Goal: Task Accomplishment & Management: Use online tool/utility

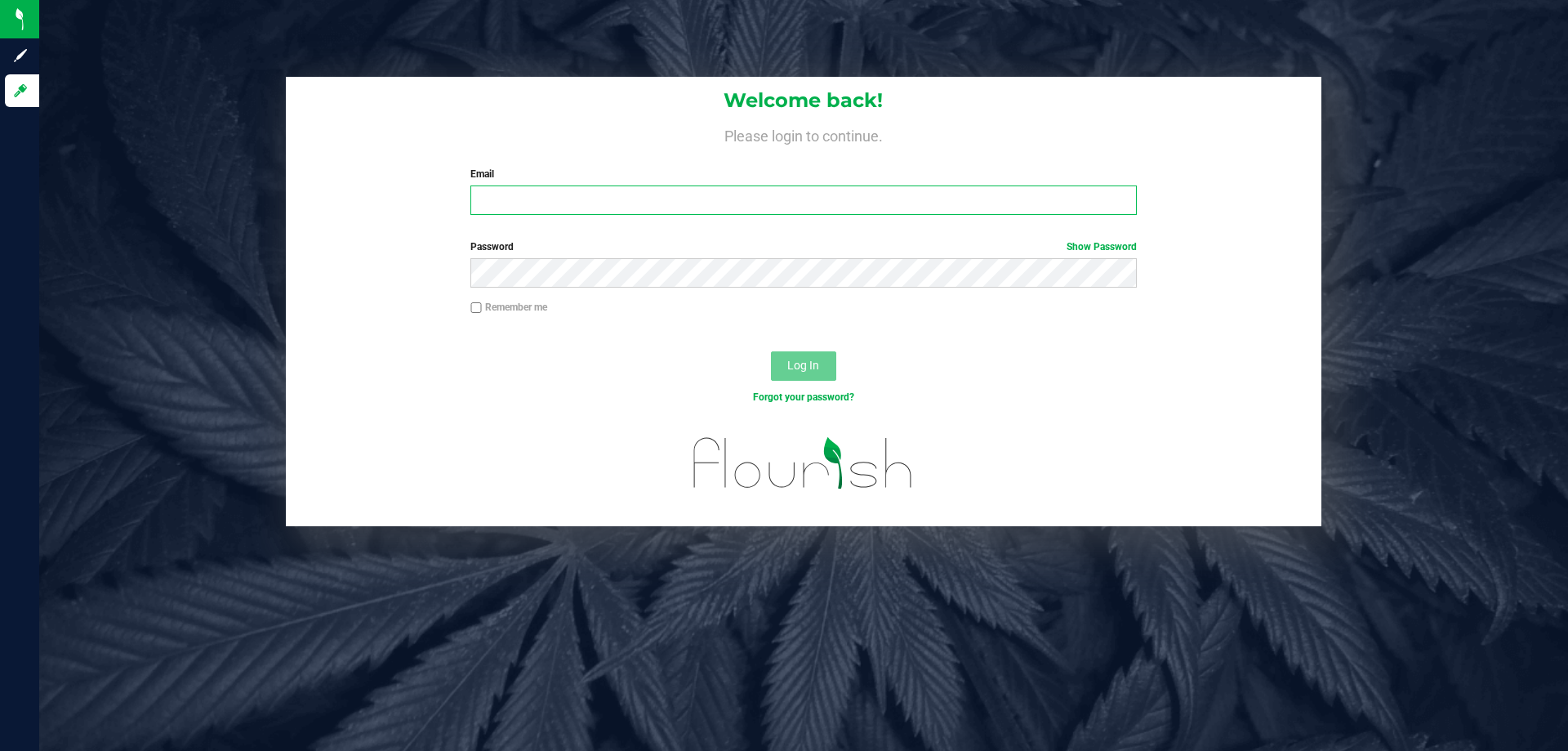
click at [587, 200] on input "Email" at bounding box center [803, 200] width 666 height 29
type input "[EMAIL_ADDRESS][DOMAIN_NAME]"
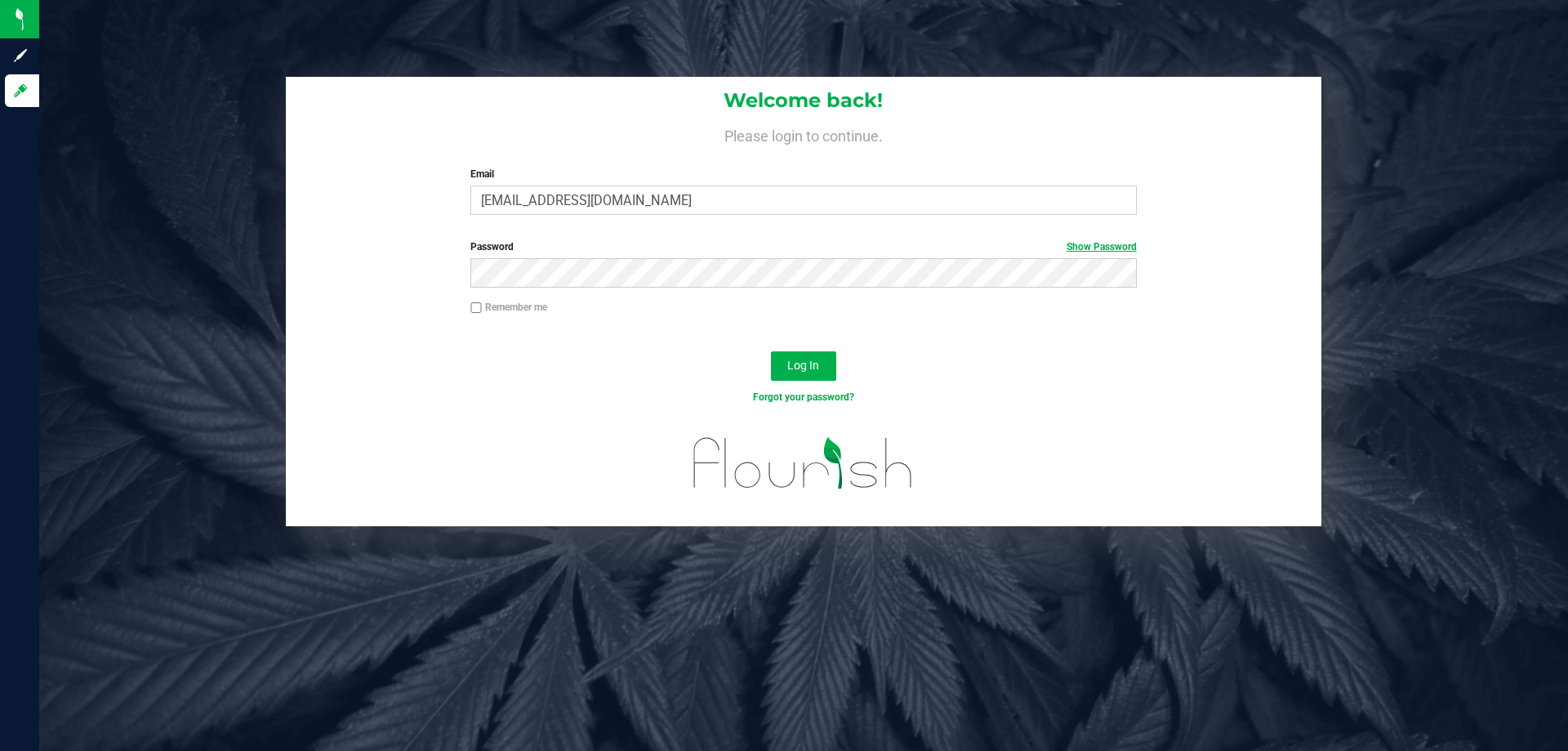
click at [1105, 247] on link "Show Password" at bounding box center [1102, 247] width 70 height 11
click at [771, 352] on button "Log In" at bounding box center [803, 366] width 66 height 29
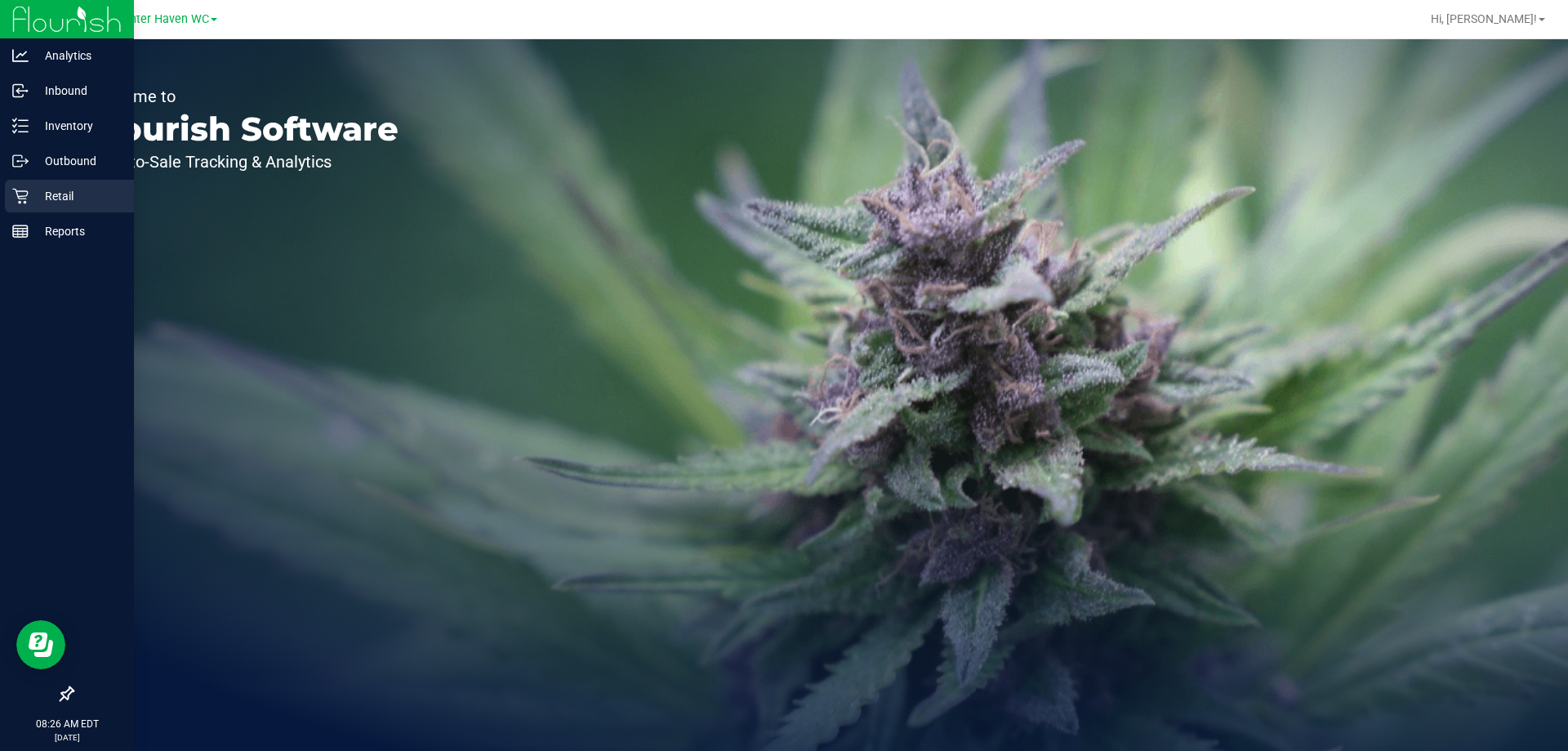
click at [40, 197] on p "Retail" at bounding box center [77, 196] width 98 height 20
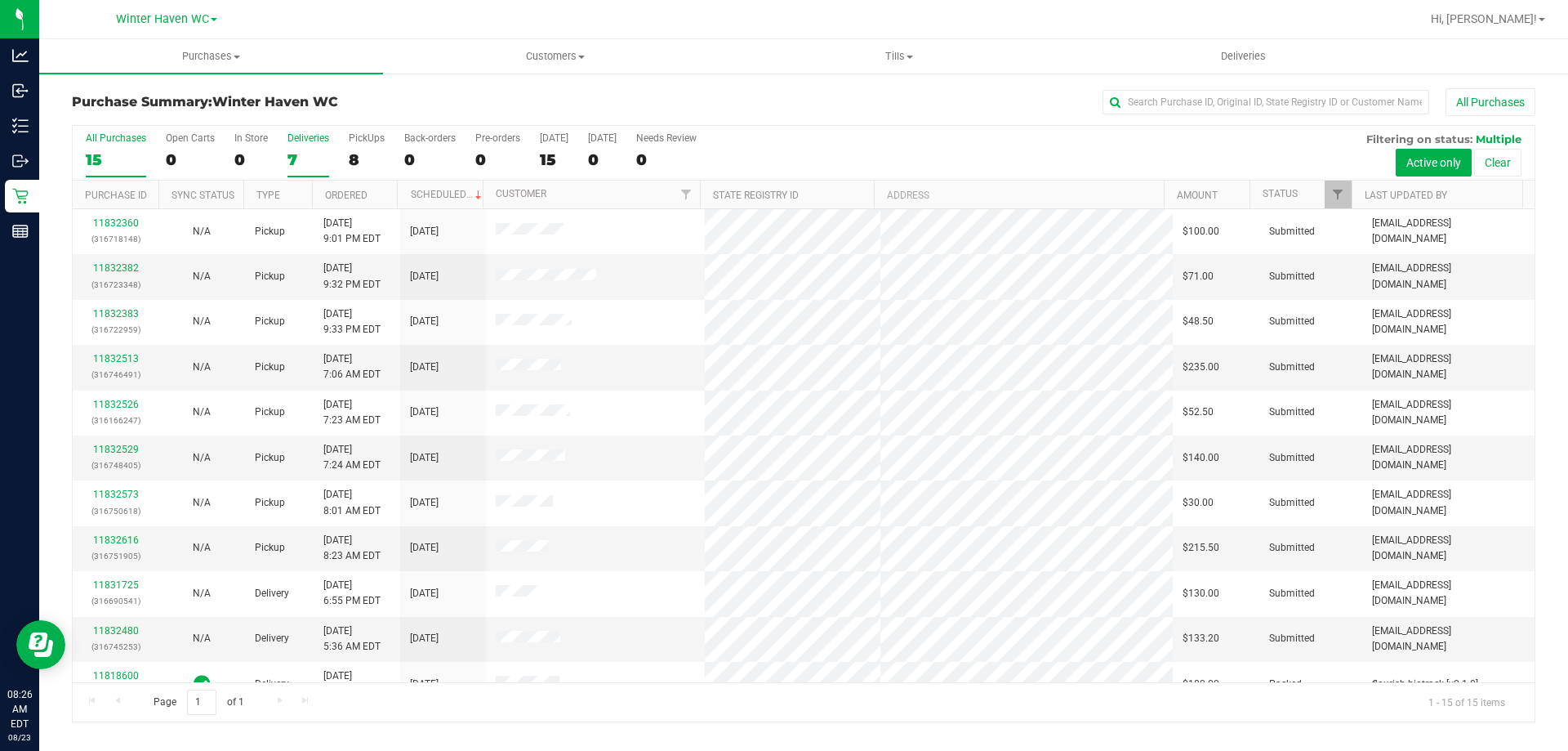
click at [288, 146] on label "Deliveries 7" at bounding box center [309, 154] width 42 height 45
click at [0, 0] on input "Deliveries 7" at bounding box center [0, 0] width 0 height 0
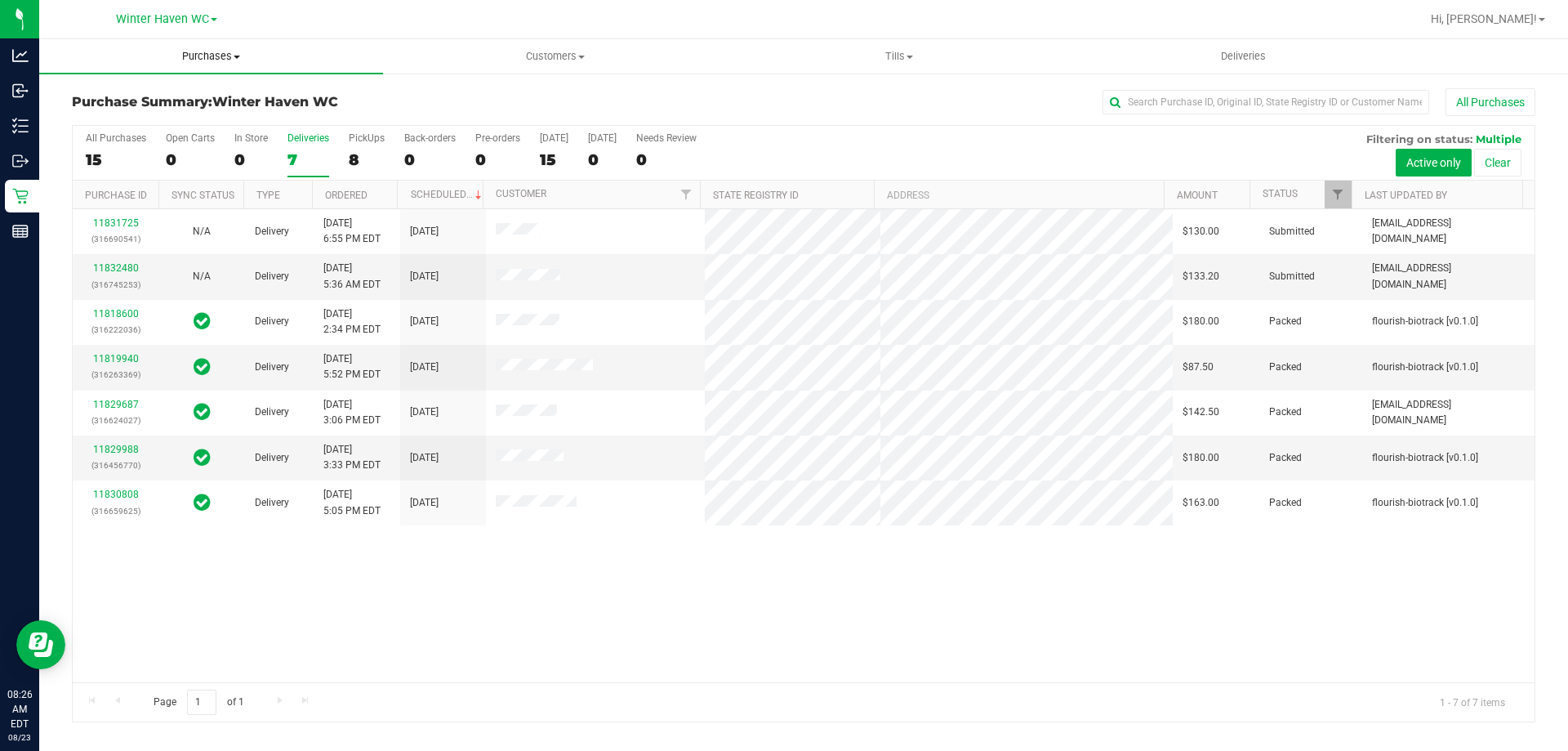
click at [222, 58] on span "Purchases" at bounding box center [211, 56] width 344 height 14
click at [216, 112] on li "Fulfillment" at bounding box center [211, 118] width 344 height 20
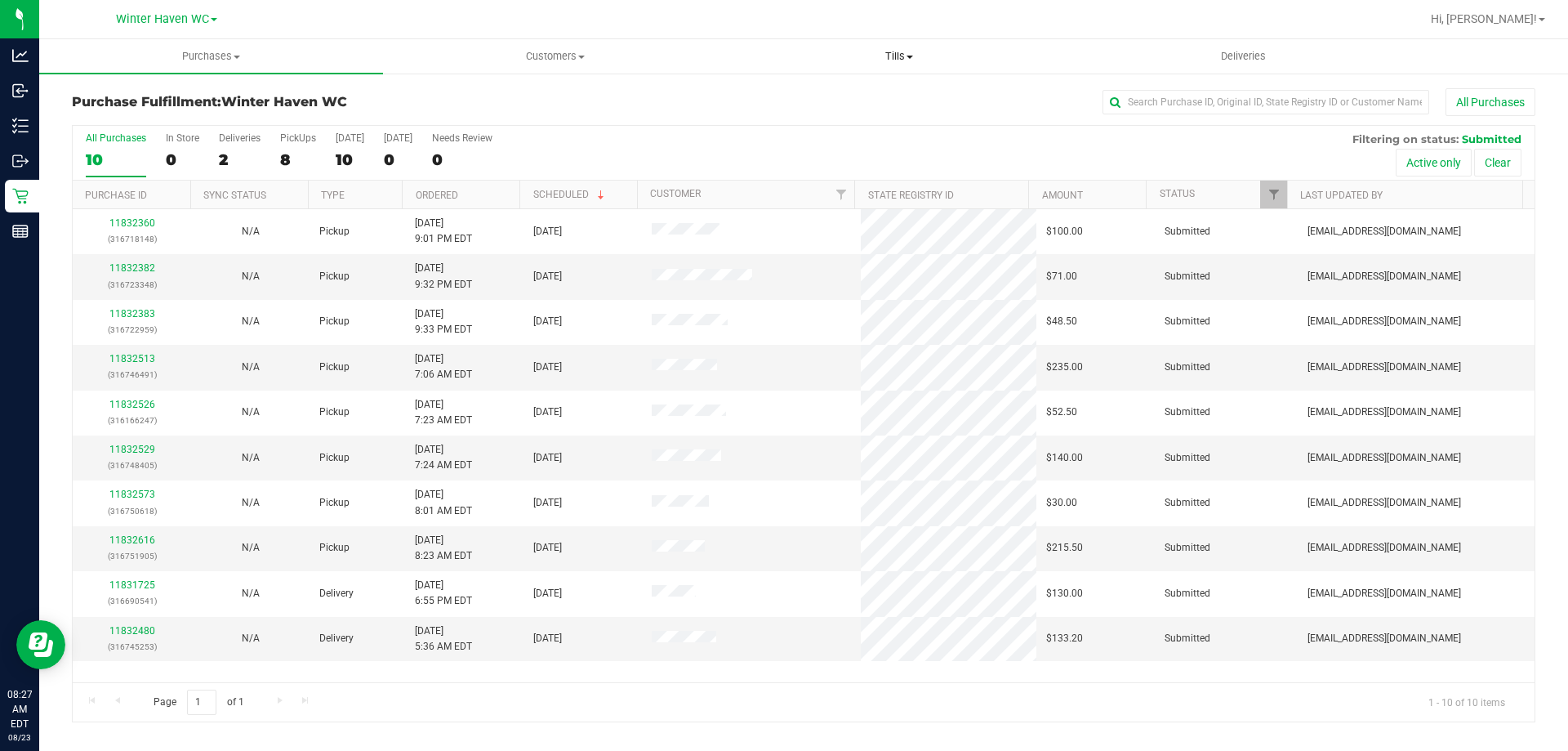
click at [910, 63] on span "Tills" at bounding box center [899, 56] width 342 height 14
click at [860, 94] on li "Manage tills" at bounding box center [899, 99] width 344 height 20
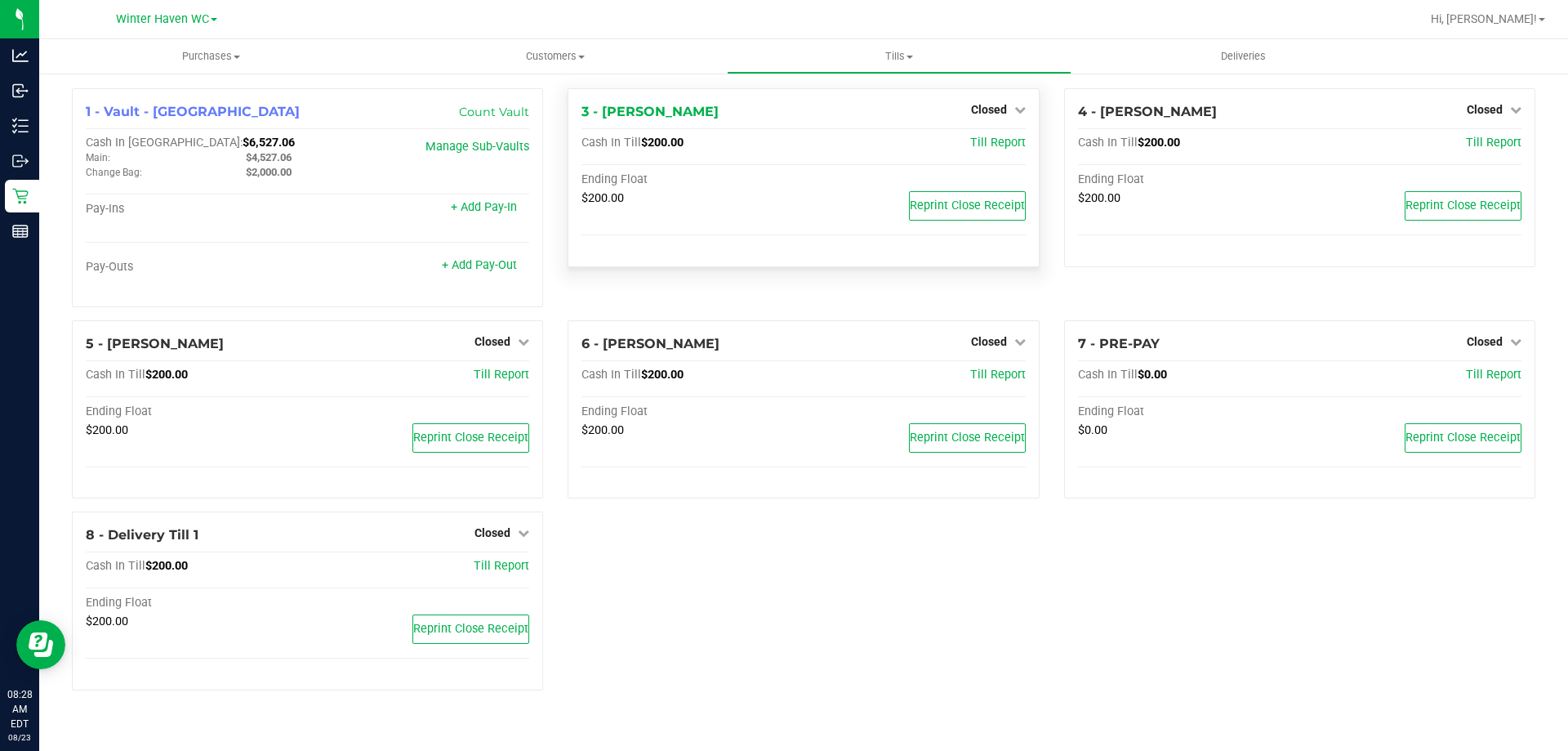
click at [992, 100] on div "Closed" at bounding box center [999, 109] width 55 height 20
click at [995, 105] on span "Closed" at bounding box center [989, 109] width 36 height 13
click at [991, 134] on div "Open Till" at bounding box center [987, 144] width 121 height 20
click at [988, 141] on link "Open Till" at bounding box center [989, 144] width 44 height 13
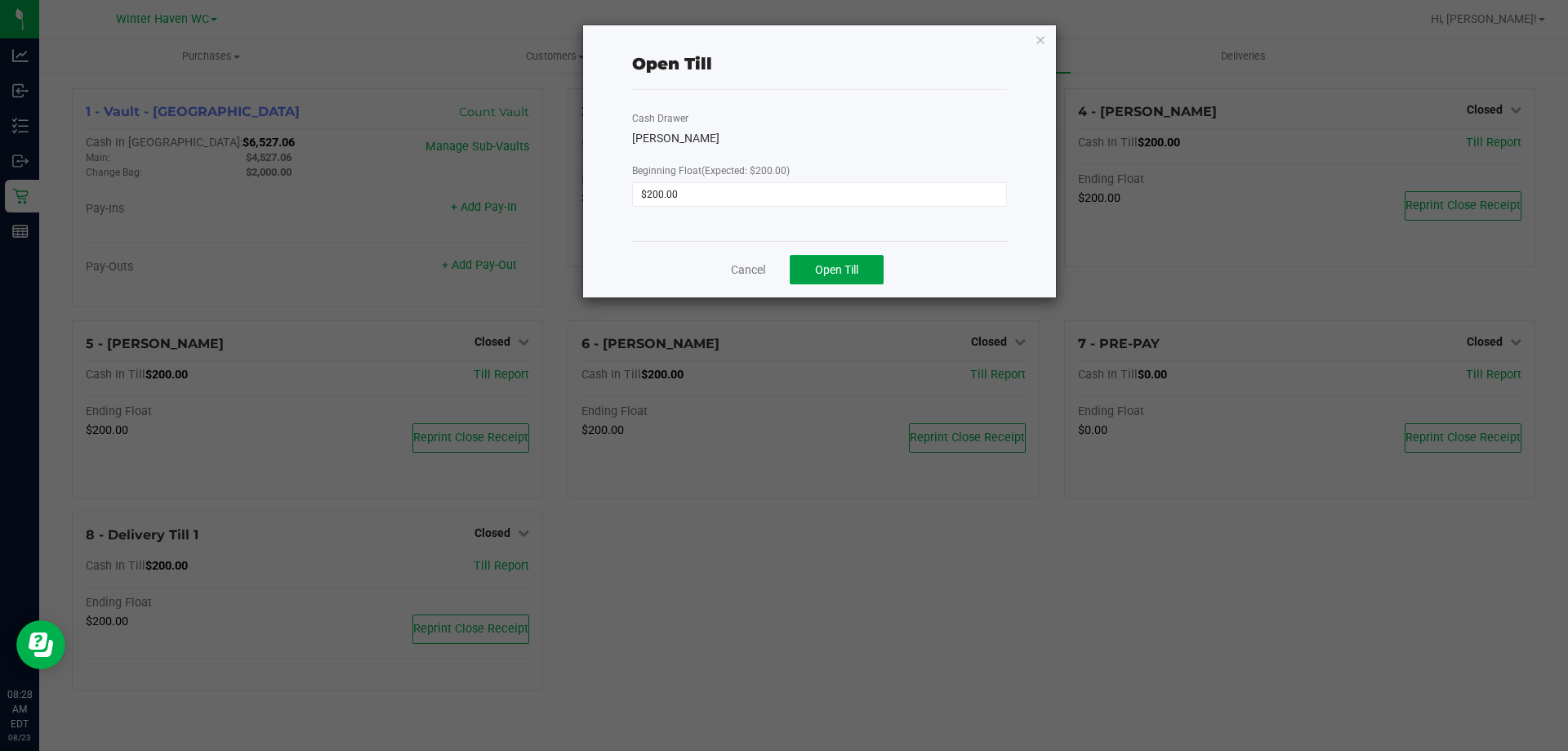
click at [854, 277] on button "Open Till" at bounding box center [836, 269] width 94 height 29
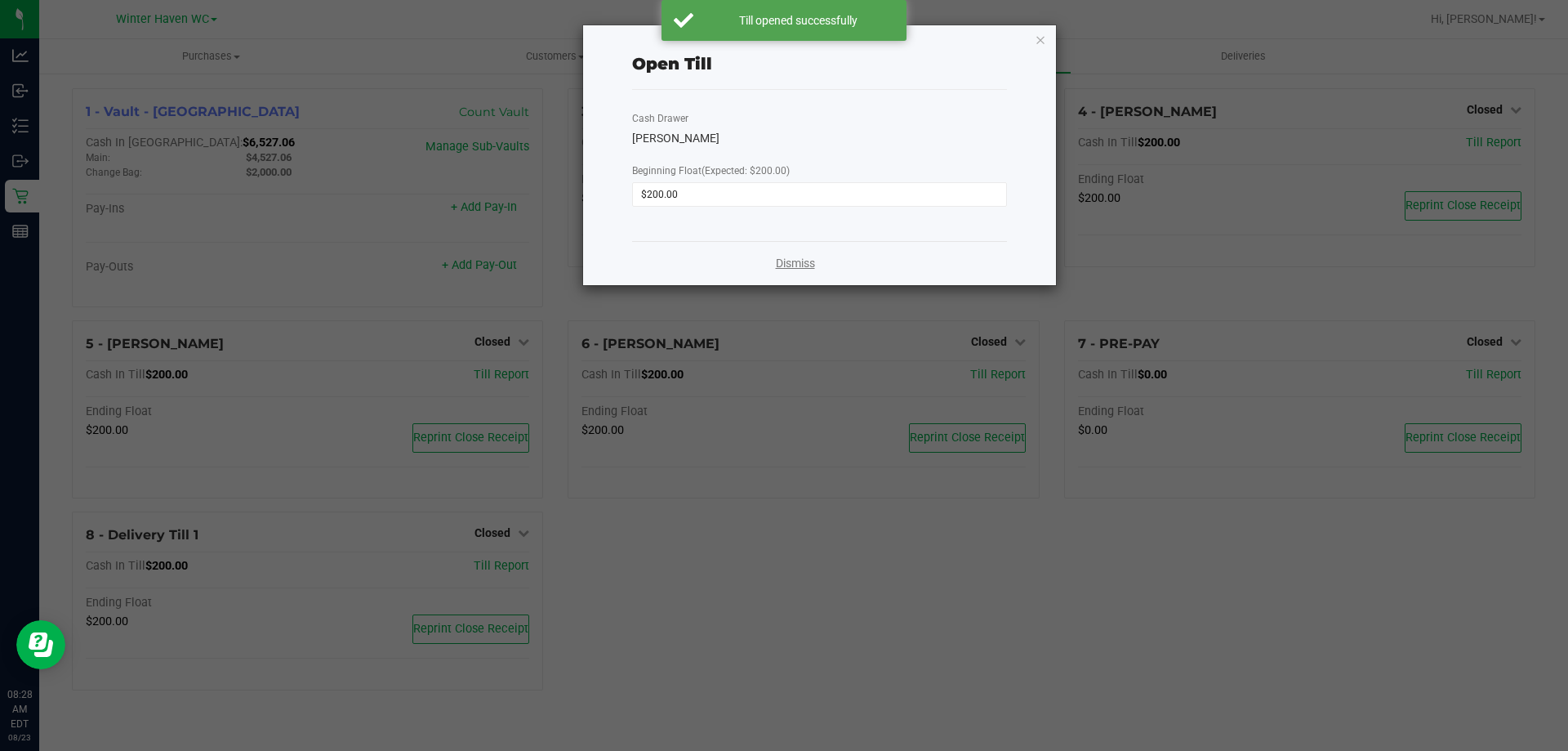
click at [791, 269] on link "Dismiss" at bounding box center [795, 263] width 39 height 17
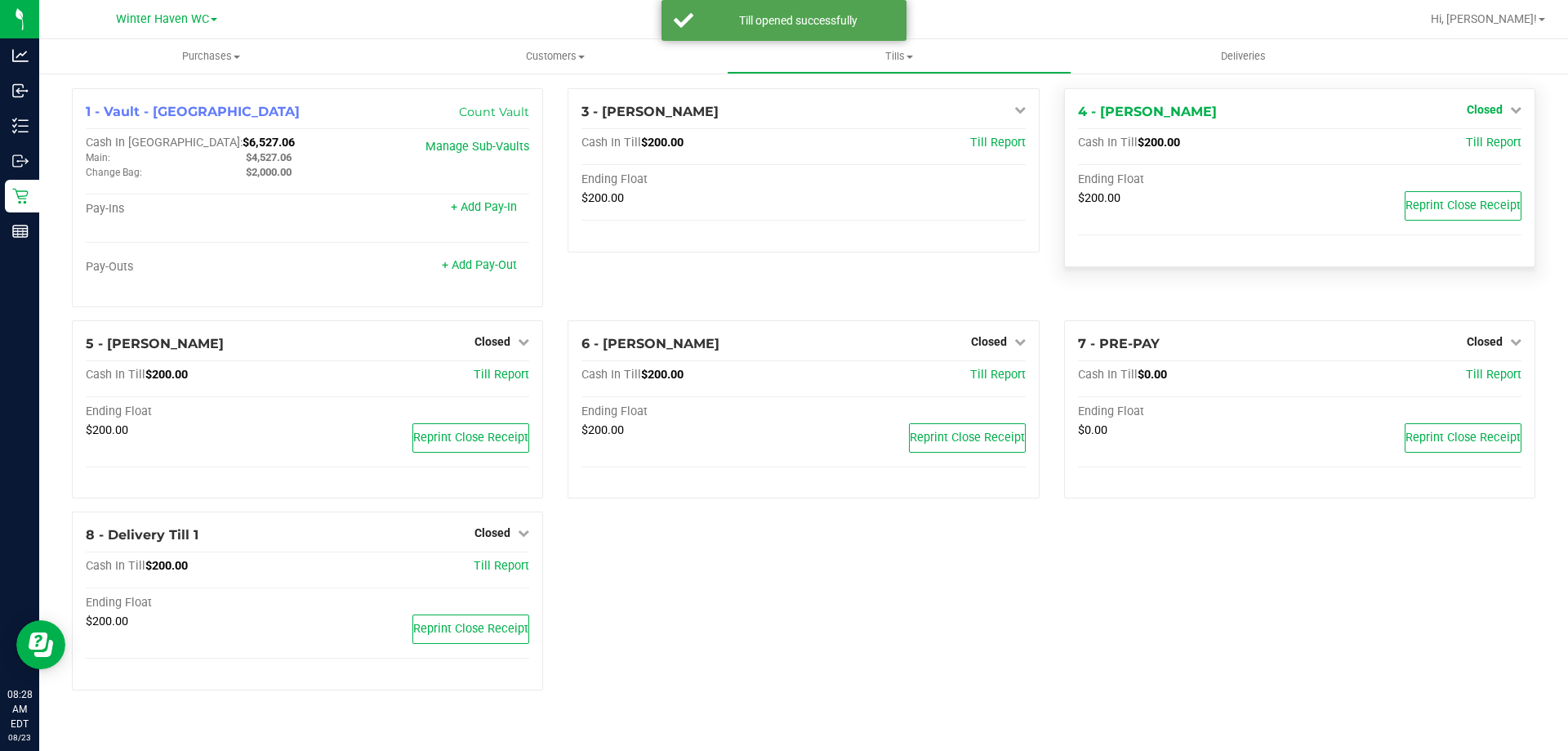
click at [1485, 109] on span "Closed" at bounding box center [1485, 109] width 36 height 13
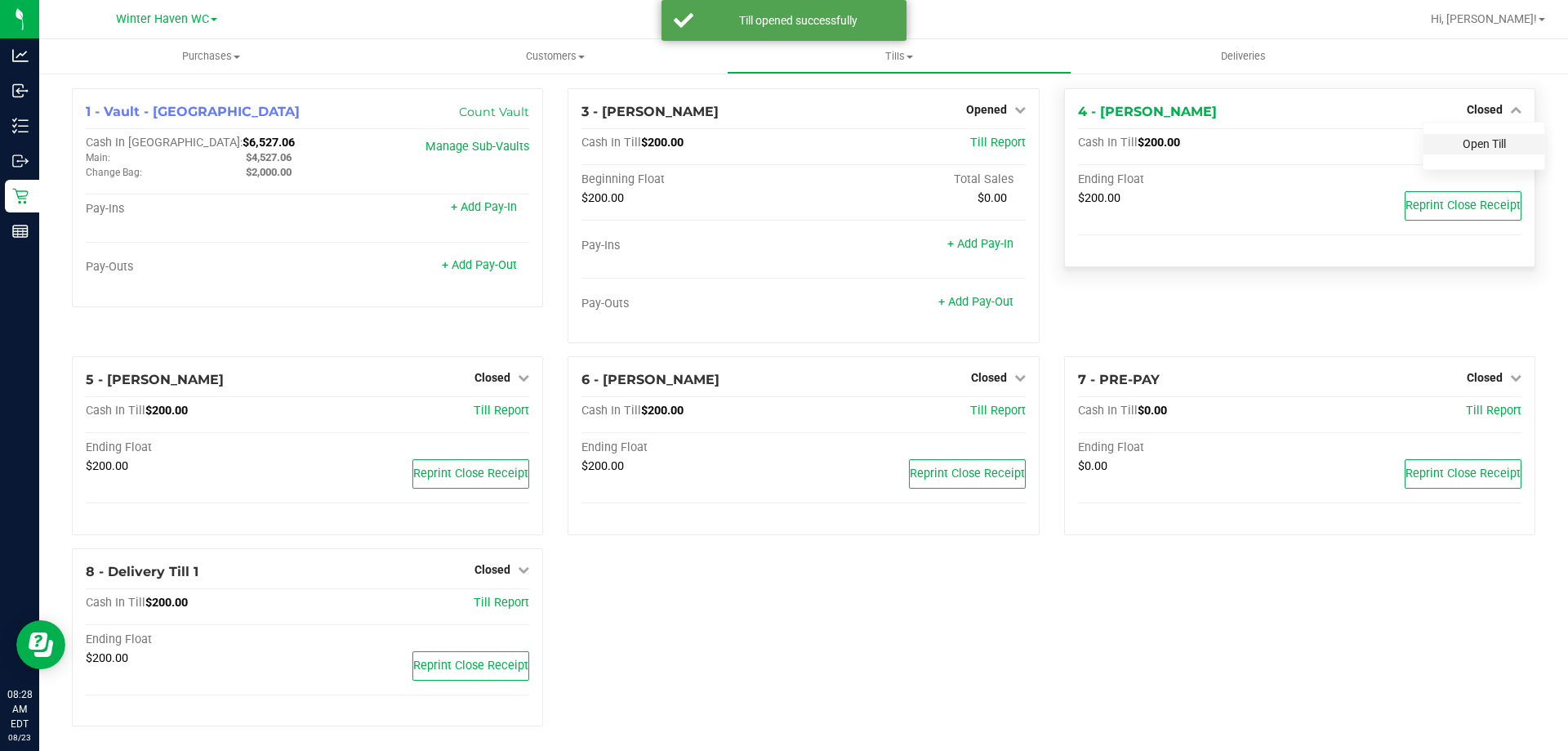
click at [1469, 143] on link "Open Till" at bounding box center [1484, 144] width 44 height 13
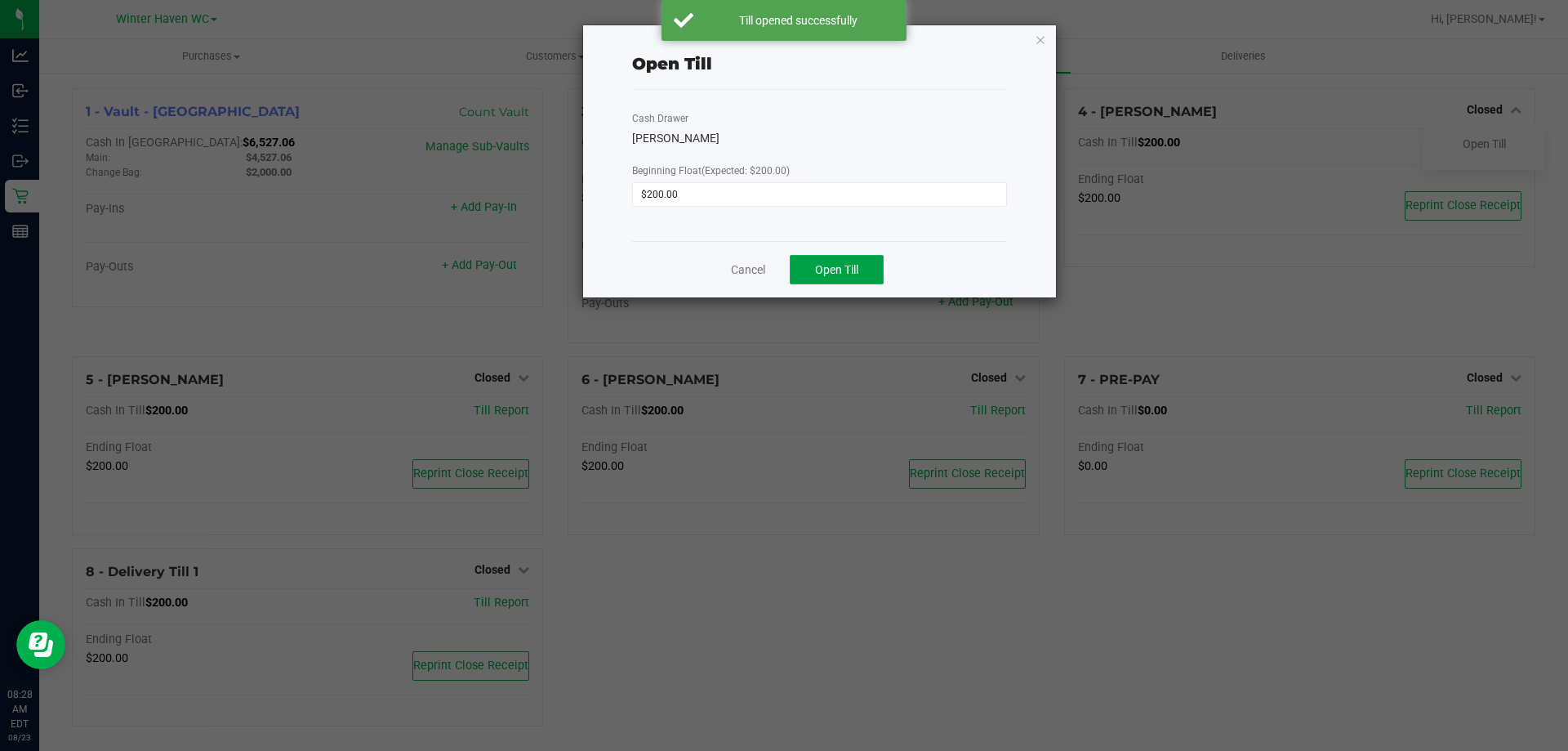
click at [846, 268] on span "Open Till" at bounding box center [837, 270] width 44 height 13
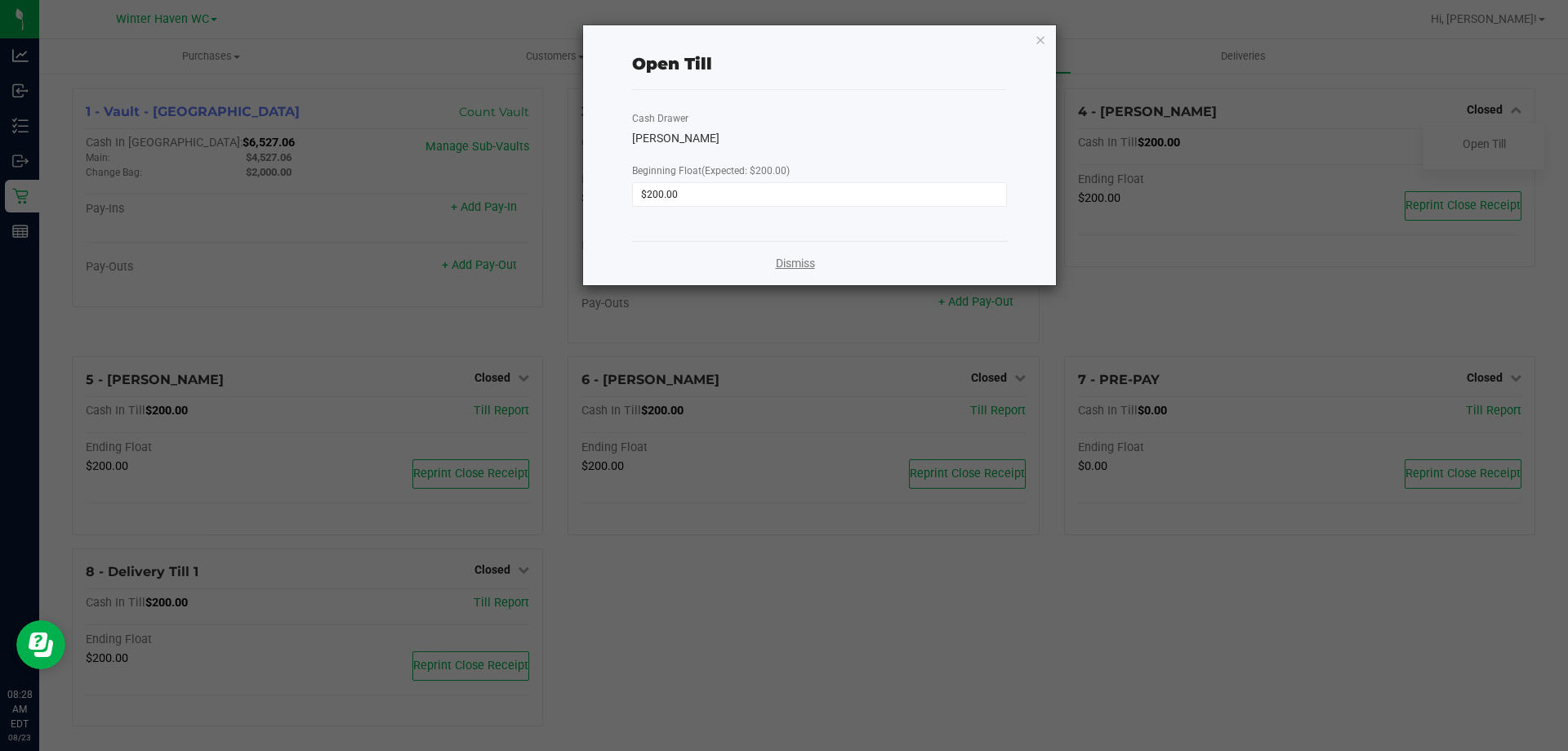
click at [795, 259] on link "Dismiss" at bounding box center [795, 263] width 39 height 17
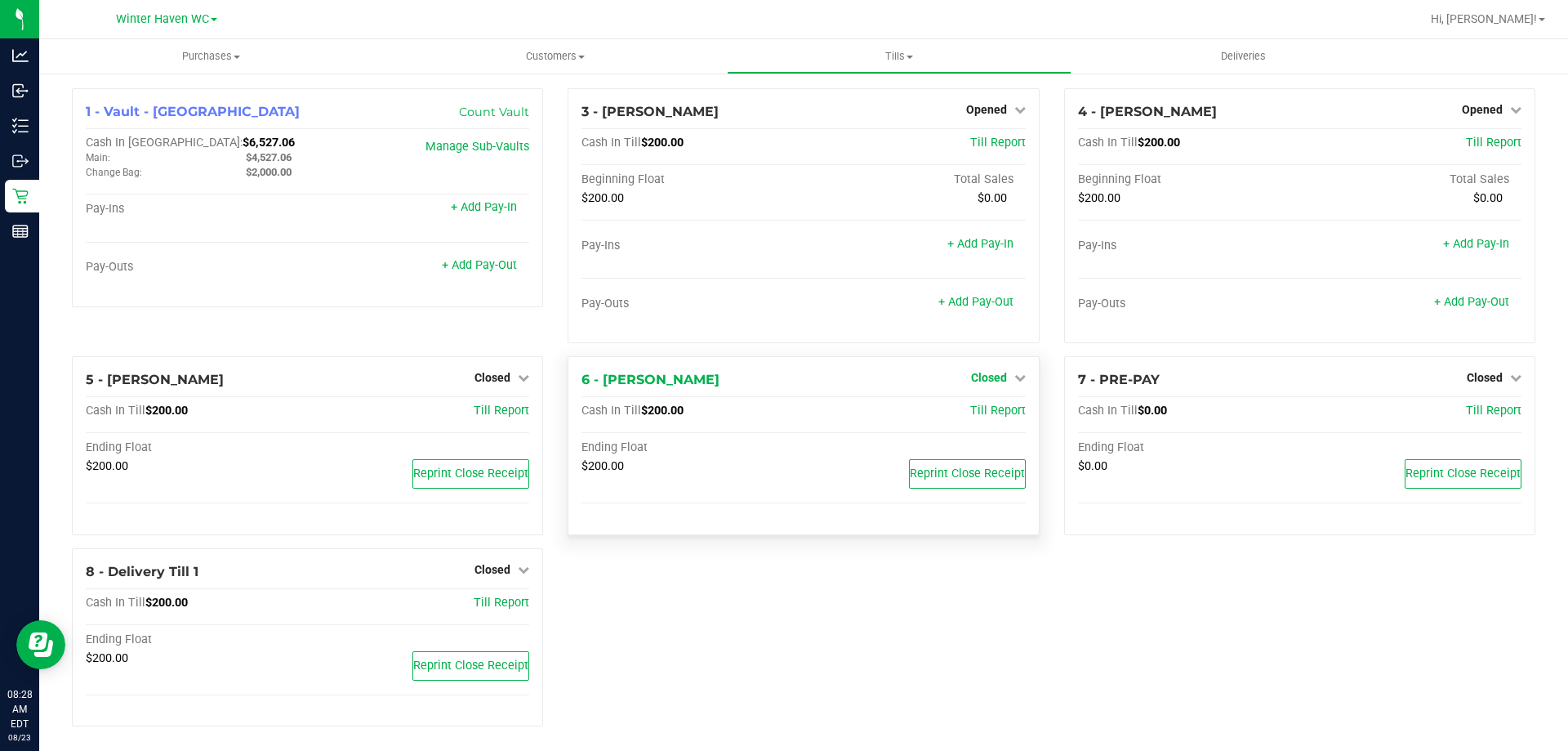
click at [979, 374] on span "Closed" at bounding box center [989, 377] width 36 height 13
click at [976, 405] on link "Open Till" at bounding box center [989, 412] width 44 height 13
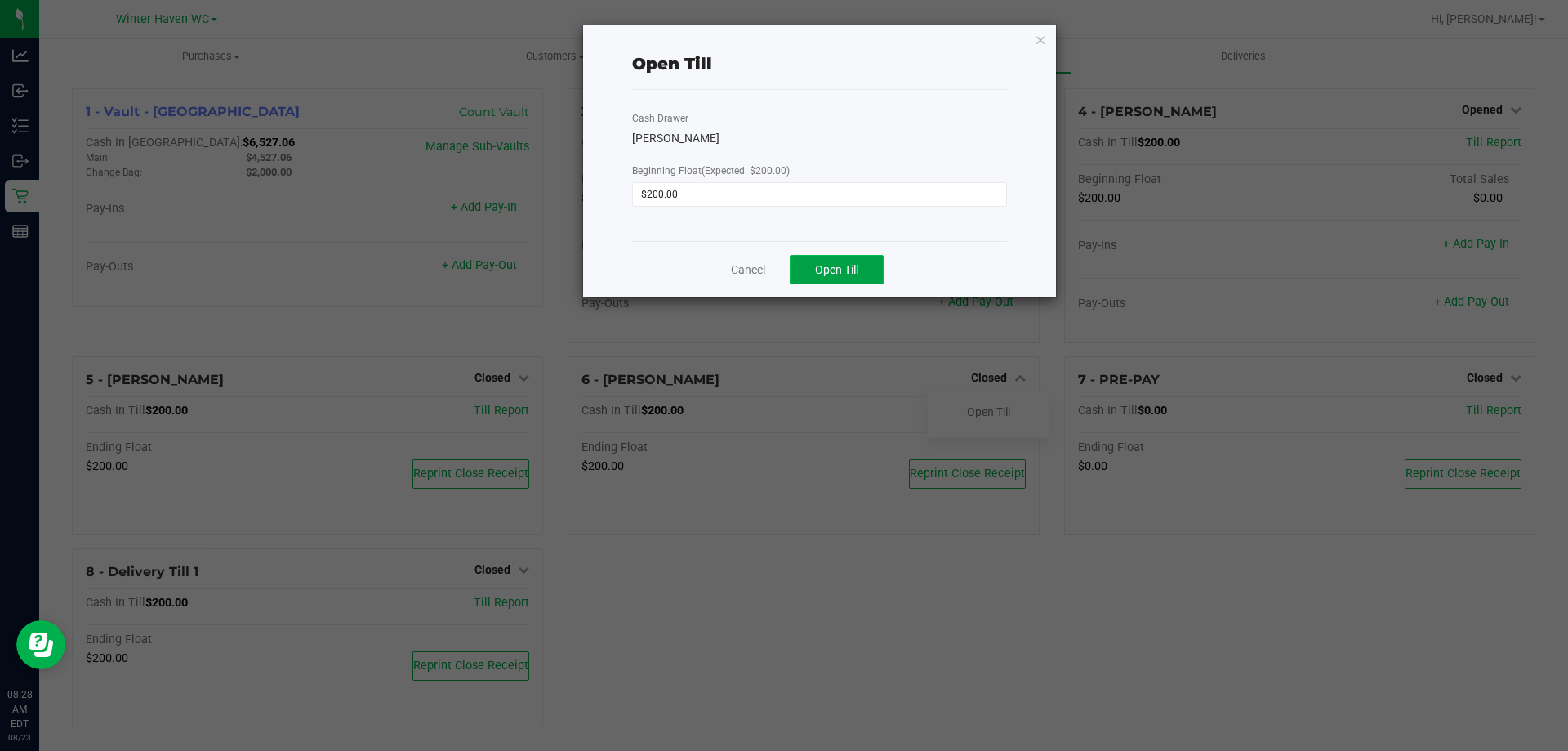
click at [851, 274] on span "Open Till" at bounding box center [837, 270] width 44 height 13
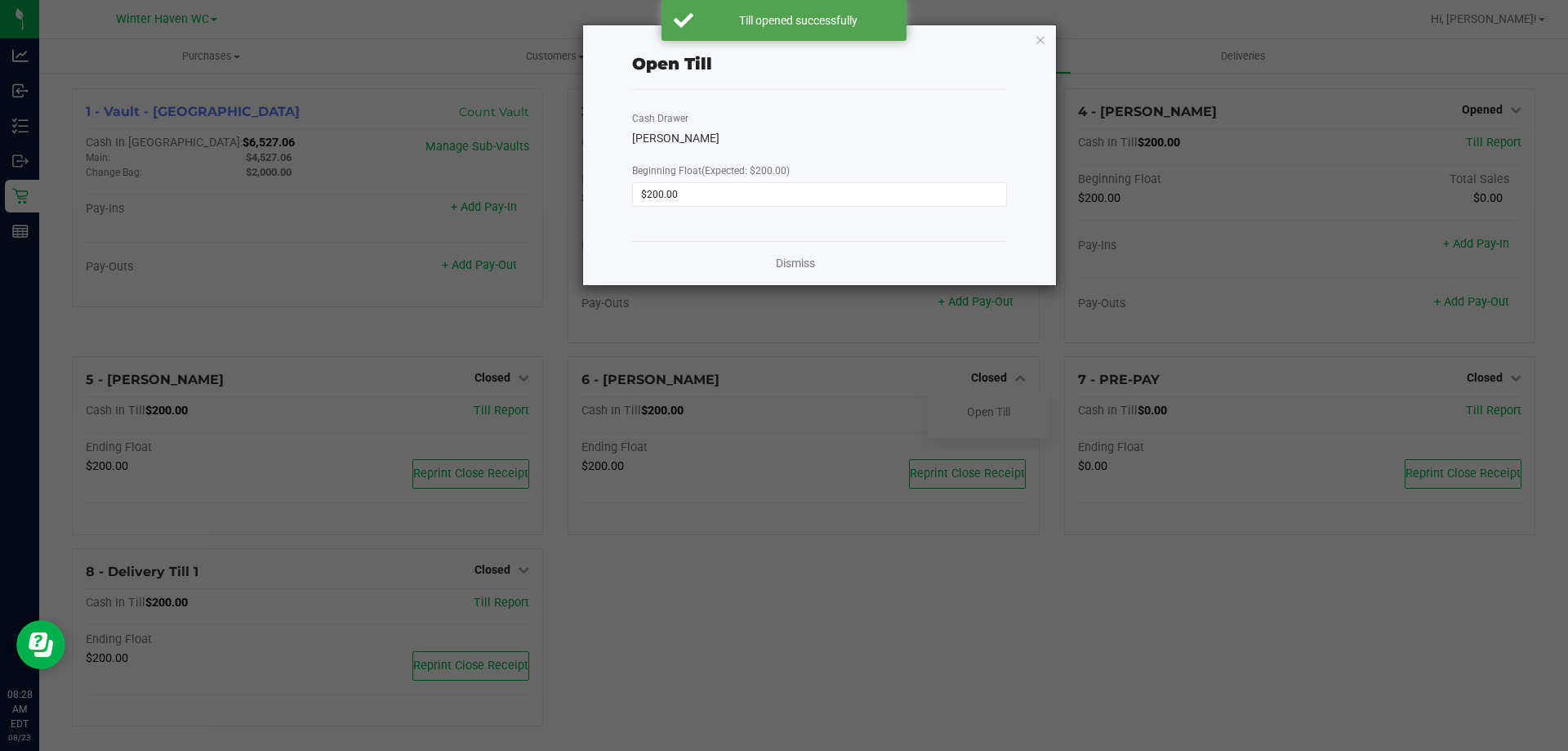
click at [799, 254] on div "Dismiss" at bounding box center [819, 263] width 375 height 44
click at [797, 260] on link "Dismiss" at bounding box center [795, 263] width 39 height 17
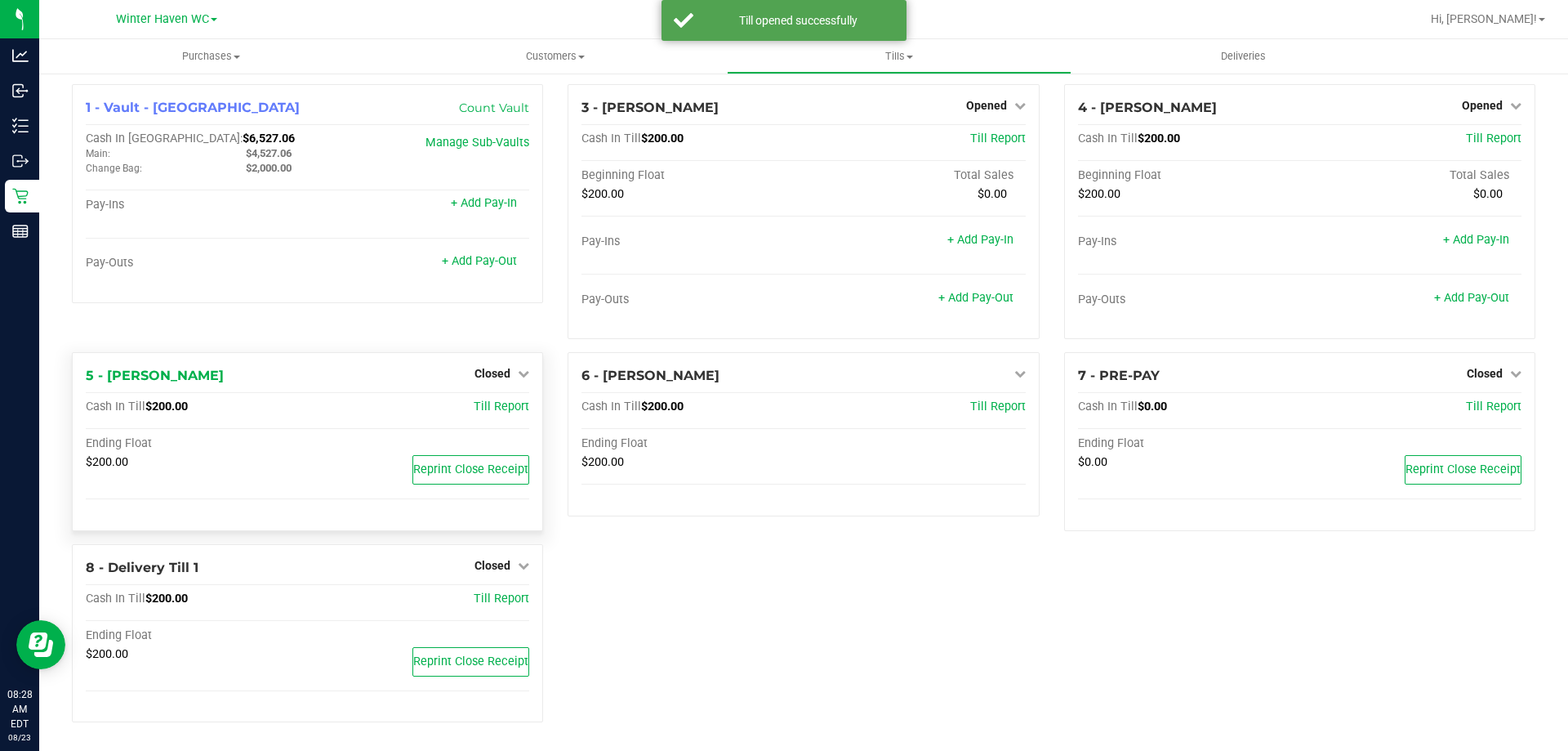
scroll to position [5, 0]
click at [504, 544] on div "5 - [PERSON_NAME] Closed Open Till Cash In Till $200.00 Till Report Ending Floa…" at bounding box center [308, 448] width 496 height 192
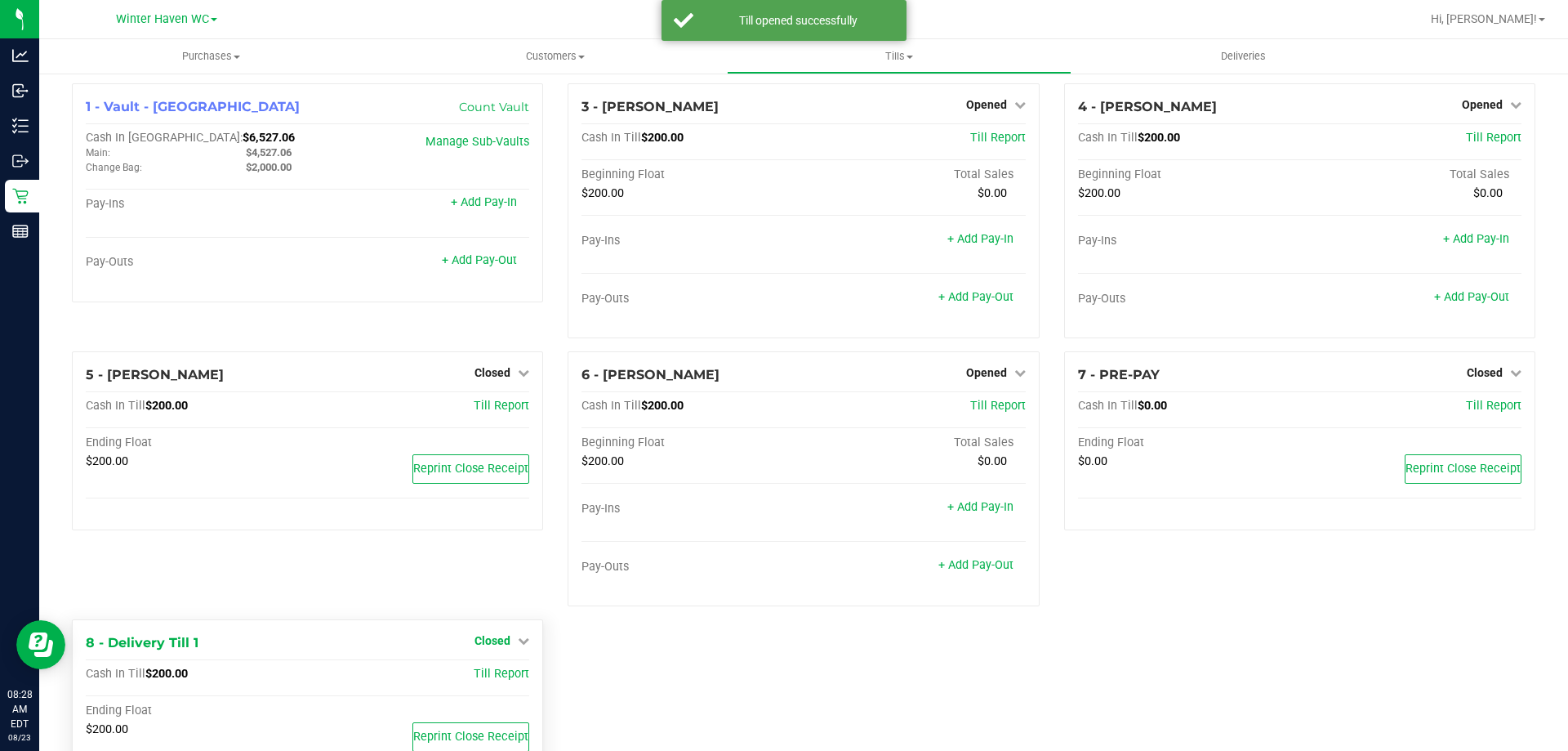
click at [497, 645] on span "Closed" at bounding box center [492, 641] width 36 height 13
click at [501, 671] on link "Open Till" at bounding box center [492, 675] width 44 height 13
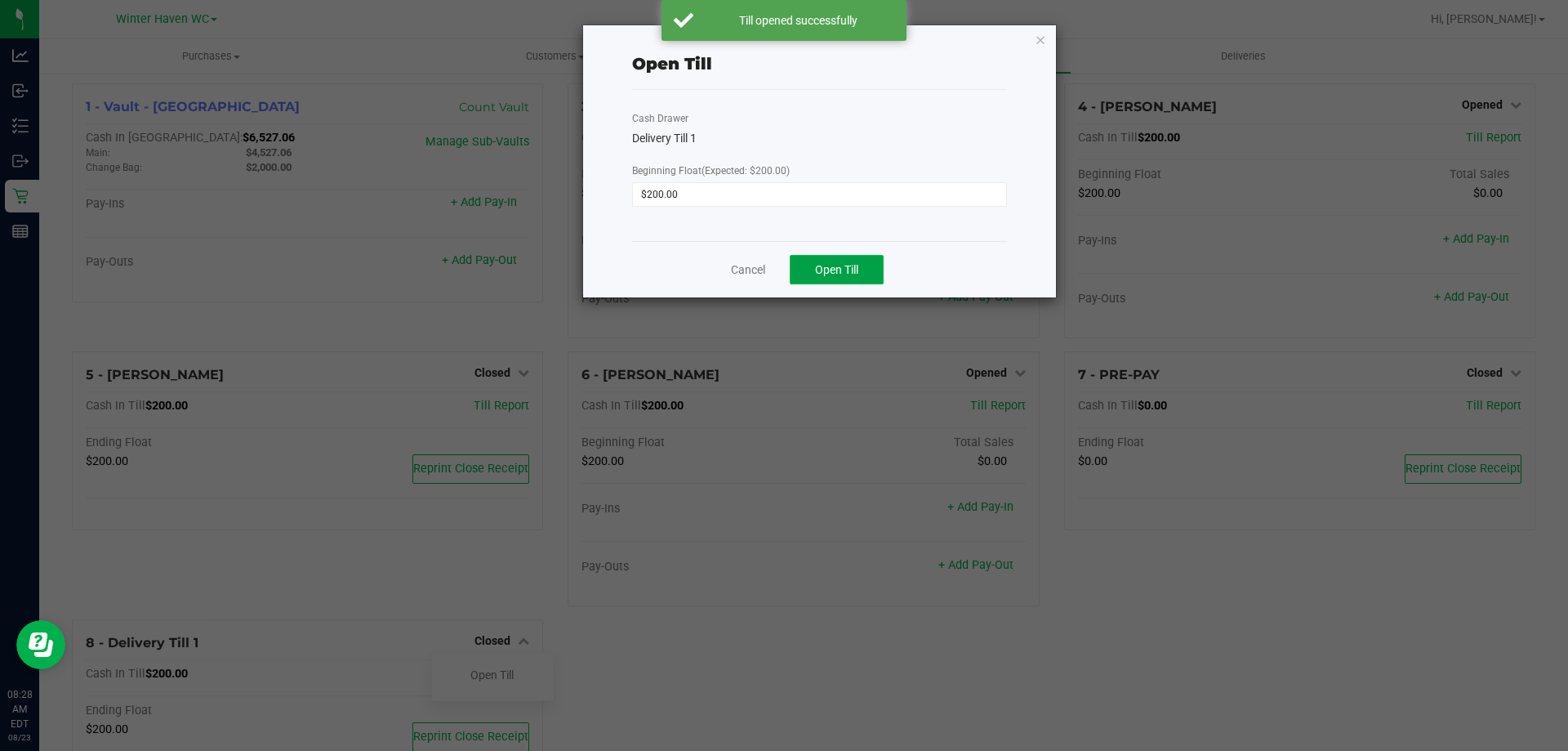
click at [845, 270] on span "Open Till" at bounding box center [837, 270] width 44 height 13
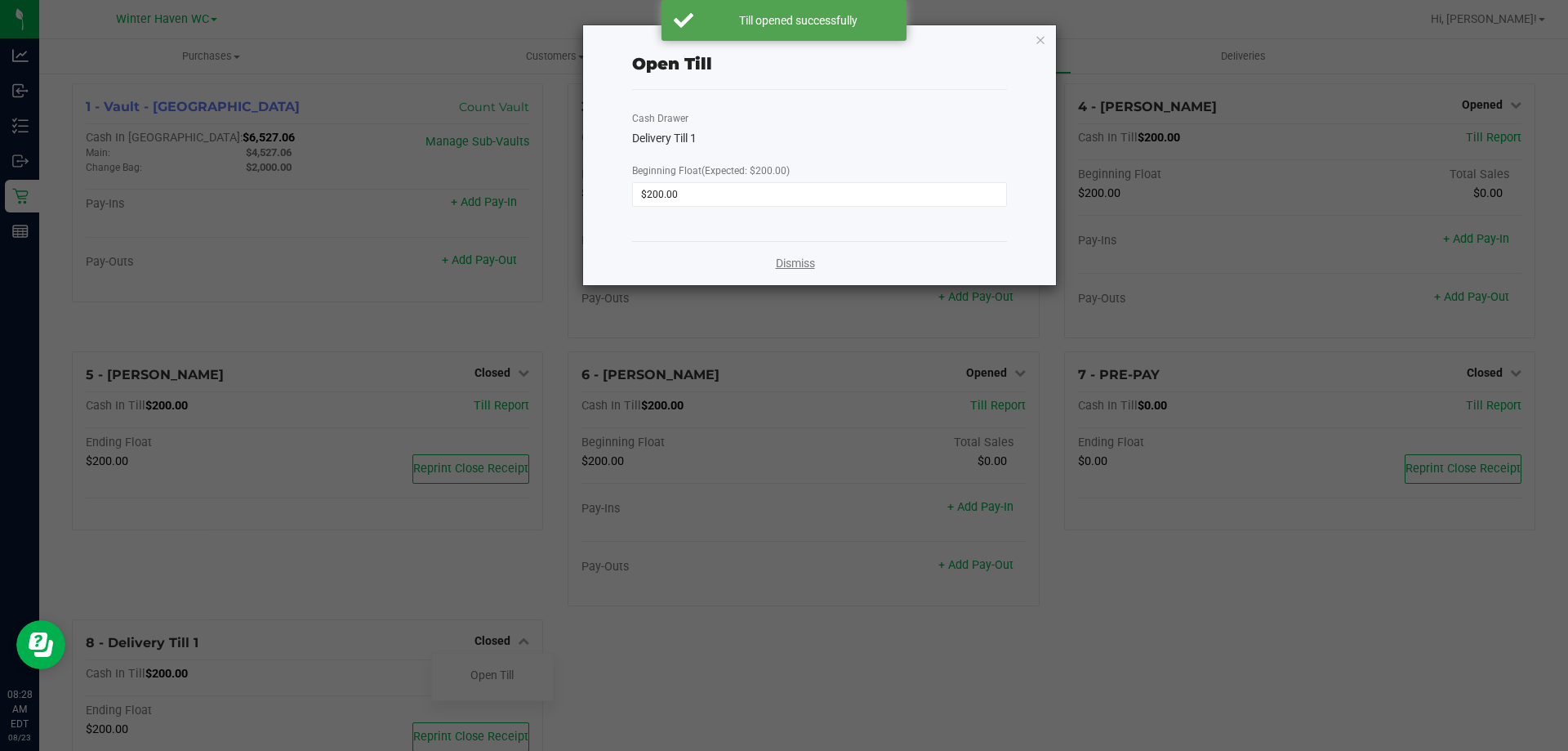
click at [796, 265] on link "Dismiss" at bounding box center [795, 263] width 39 height 17
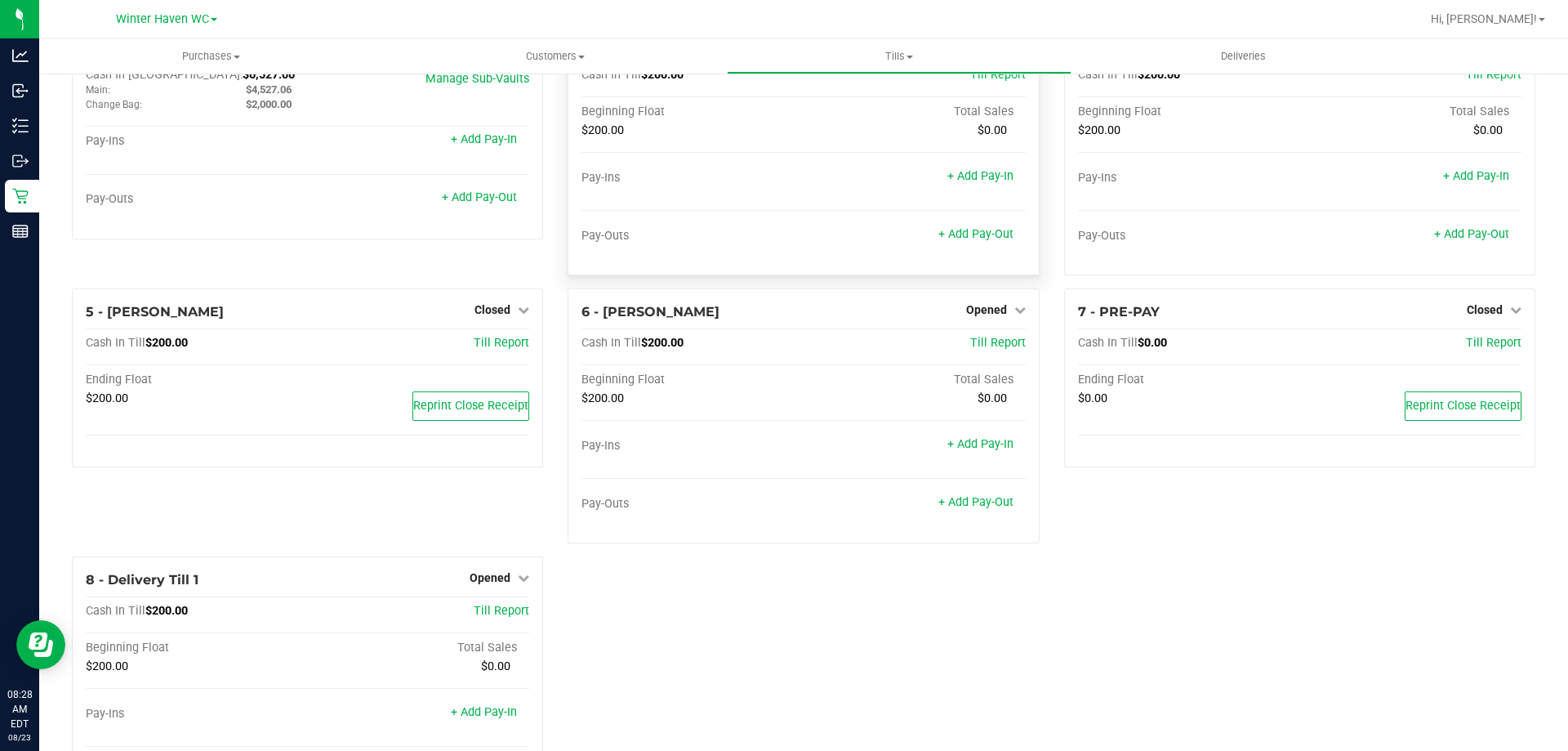
scroll to position [0, 0]
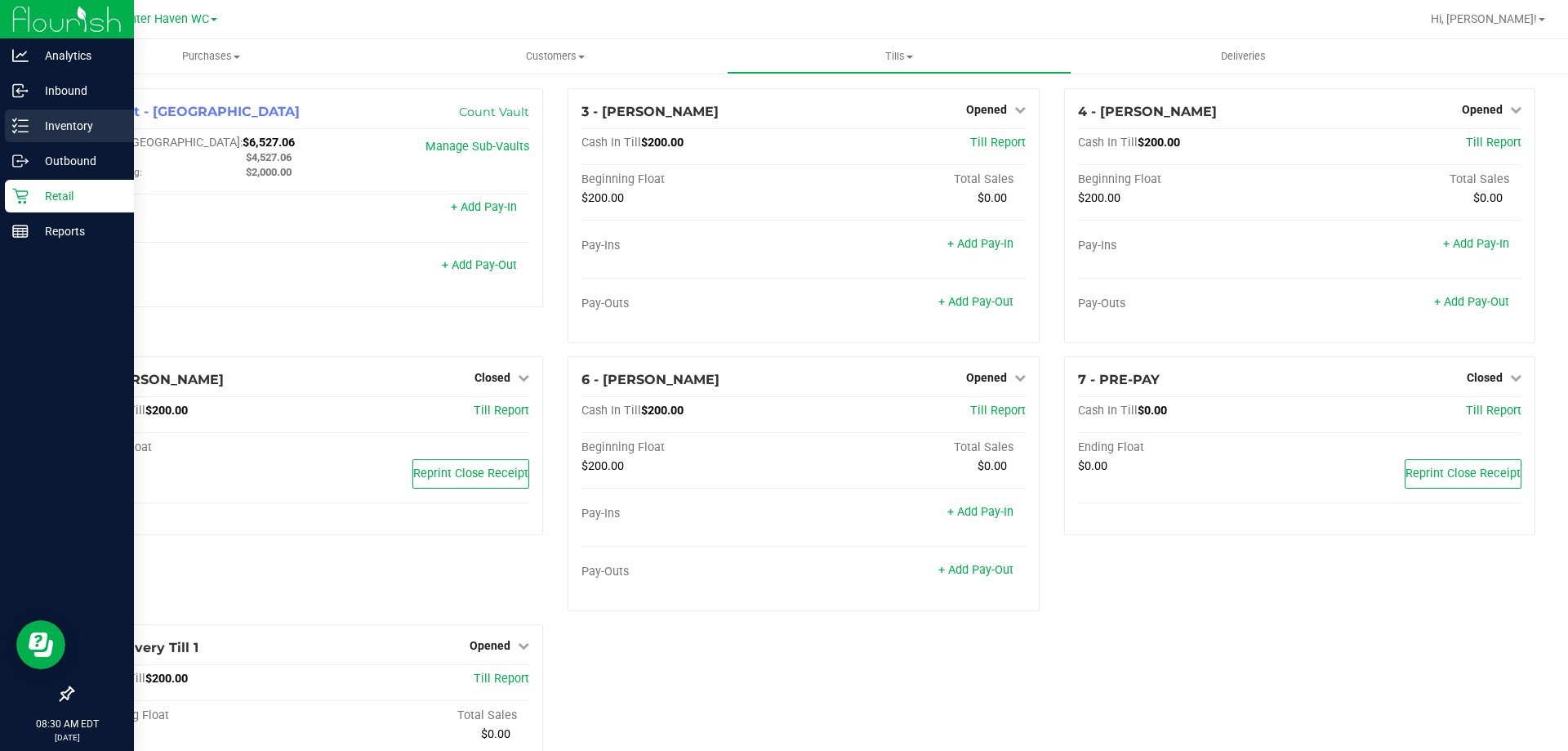
click at [36, 125] on p "Inventory" at bounding box center [77, 125] width 98 height 20
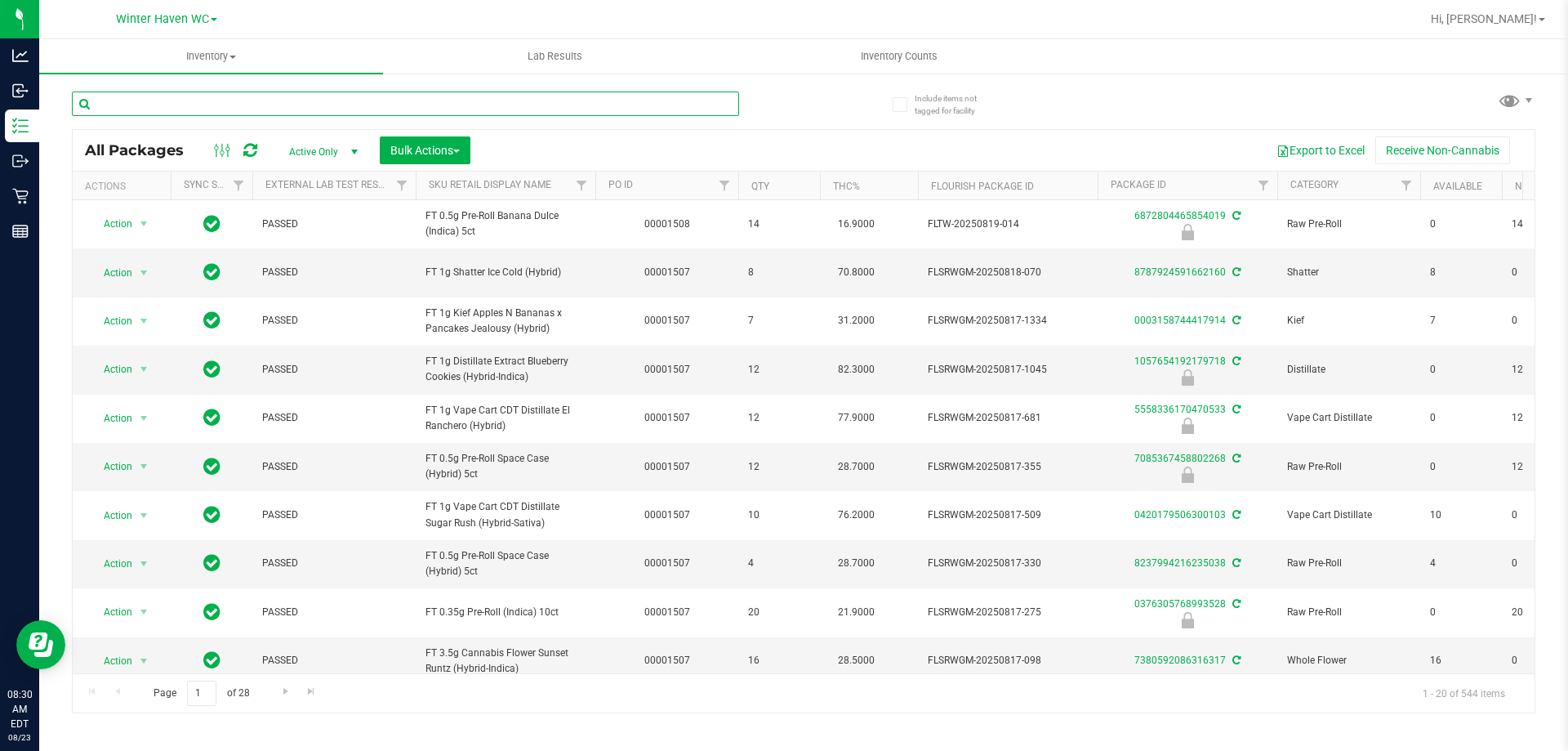
click at [283, 102] on input "text" at bounding box center [406, 104] width 667 height 25
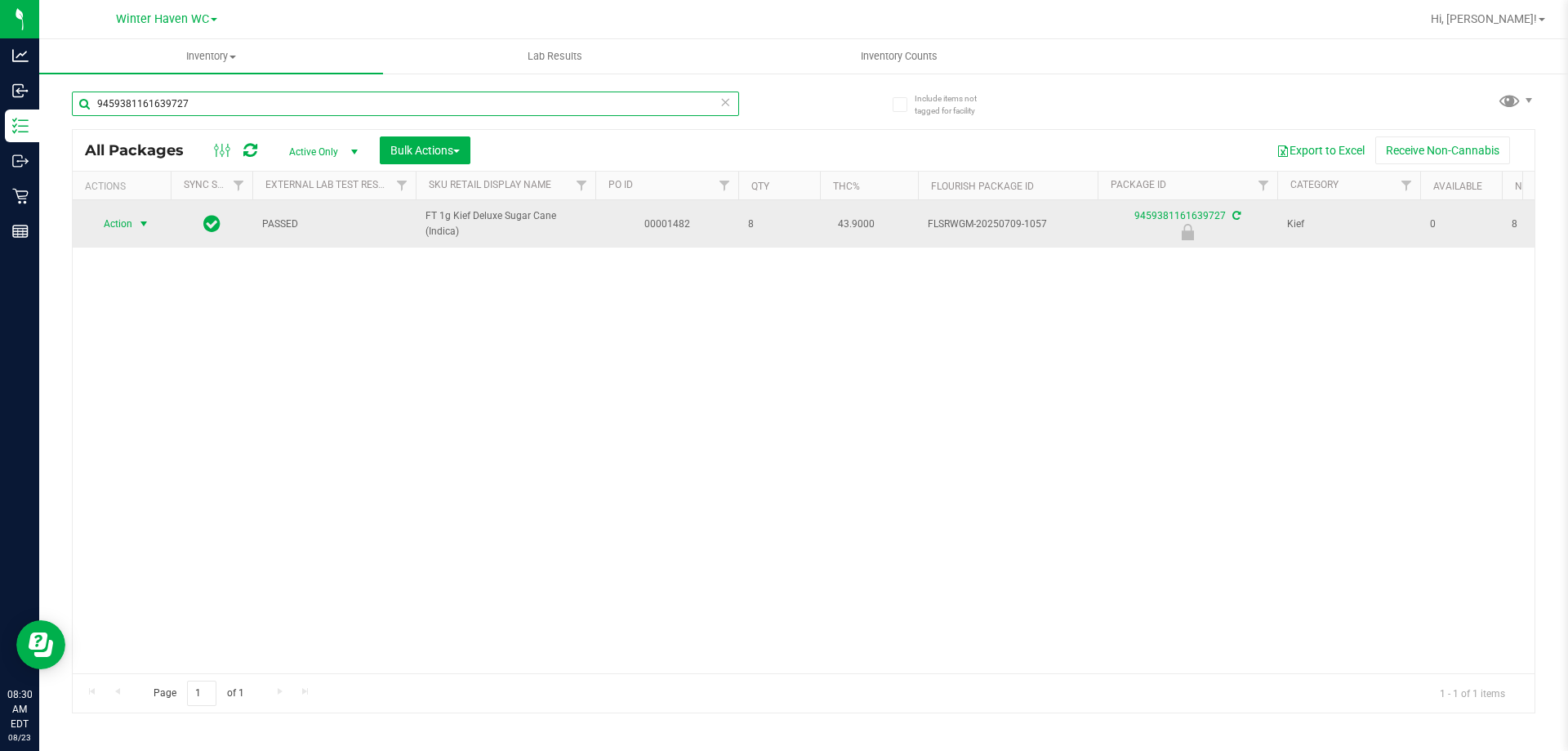
type input "9459381161639727"
click at [123, 227] on span "Action" at bounding box center [111, 223] width 44 height 23
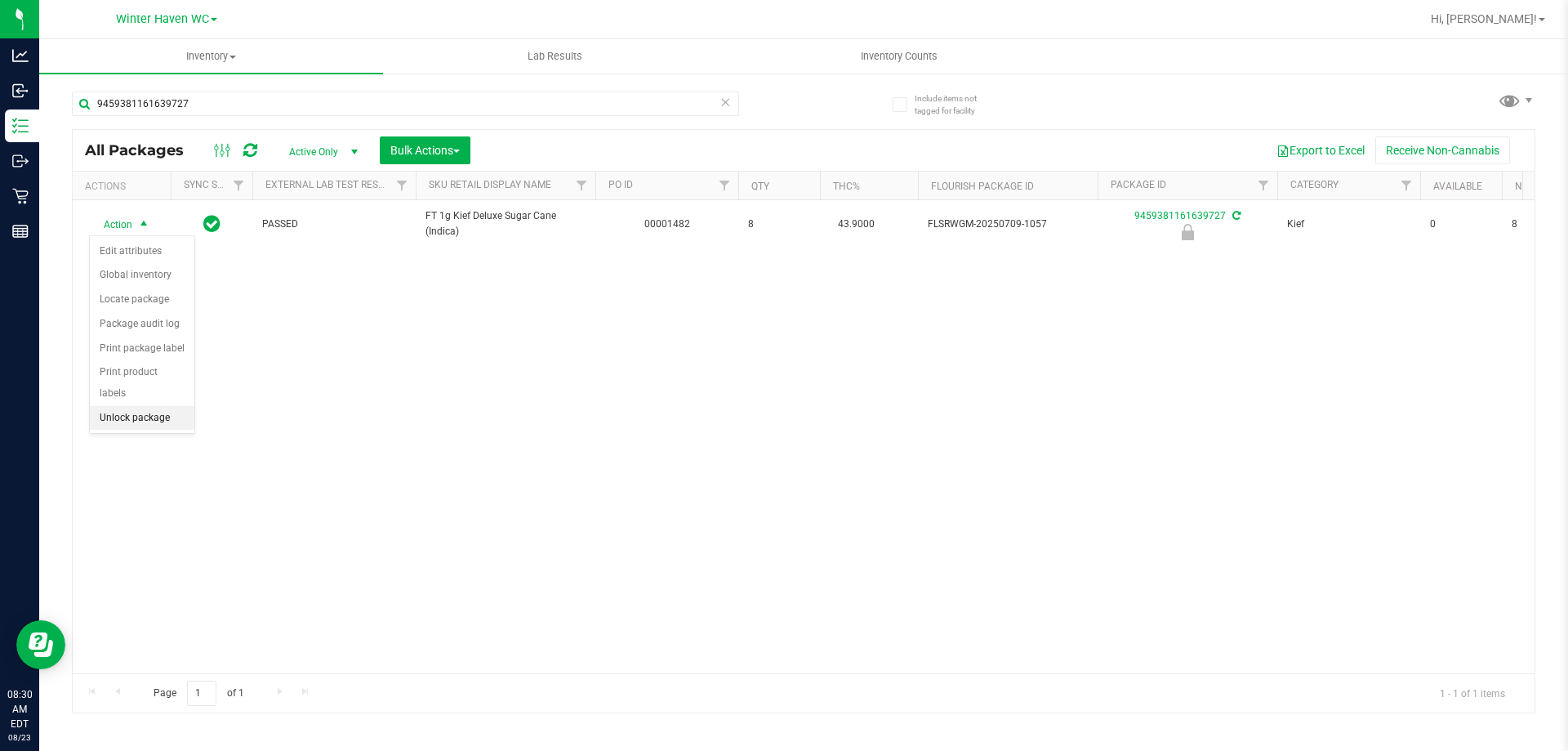
click at [140, 406] on li "Unlock package" at bounding box center [143, 418] width 105 height 25
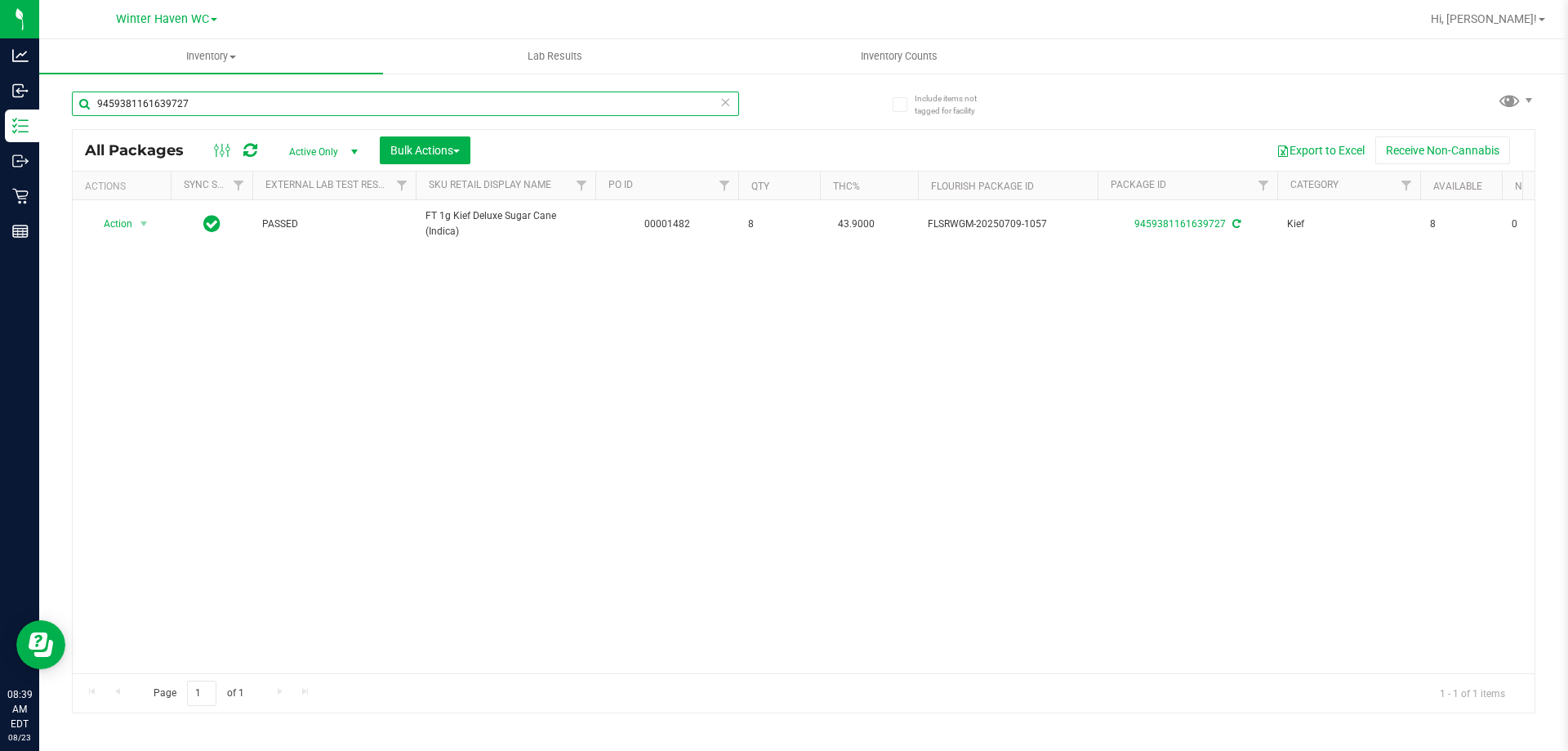
click at [236, 112] on input "9459381161639727" at bounding box center [406, 104] width 667 height 25
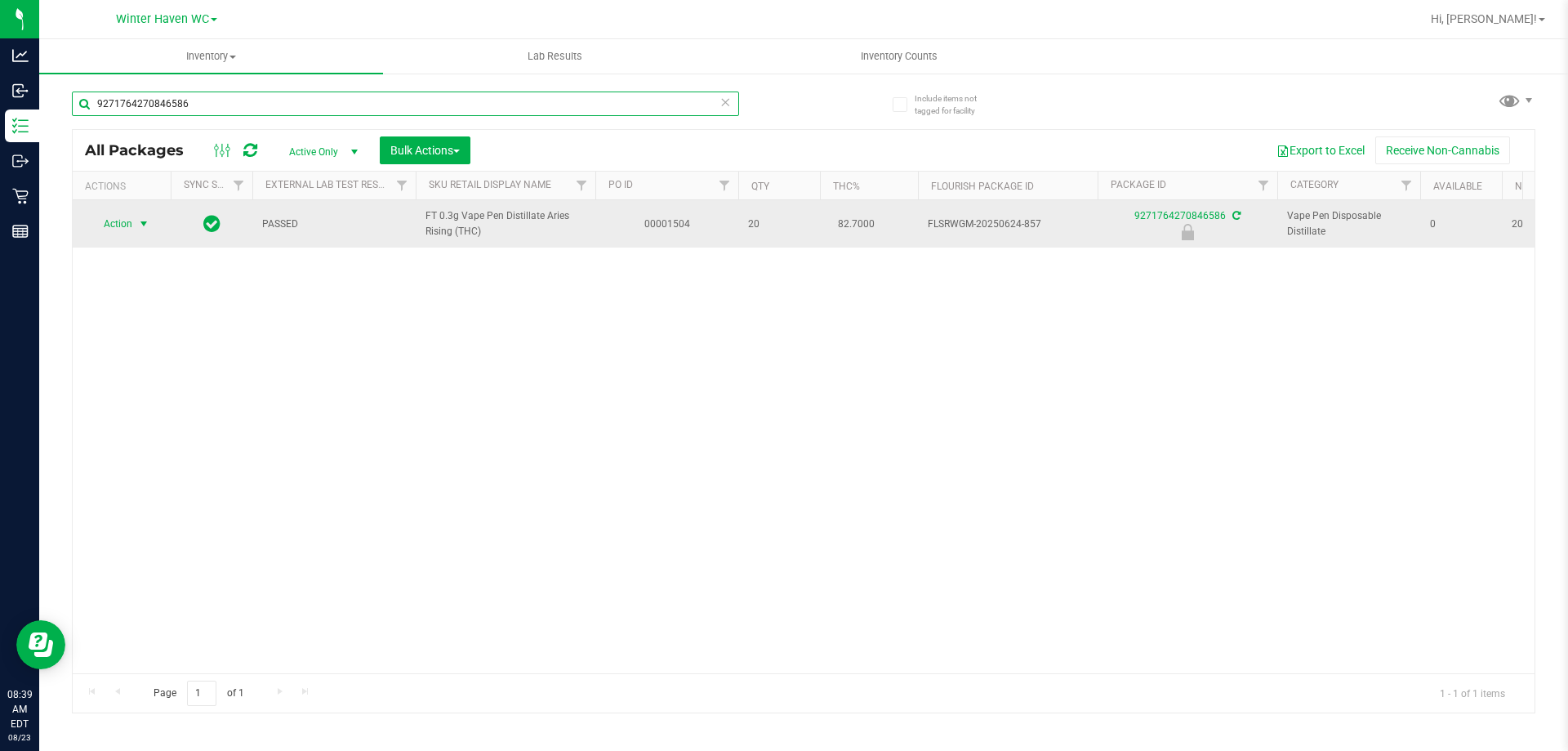
type input "9271764270846586"
drag, startPoint x: 143, startPoint y: 217, endPoint x: 141, endPoint y: 227, distance: 10.2
click at [142, 218] on span "select" at bounding box center [143, 223] width 20 height 23
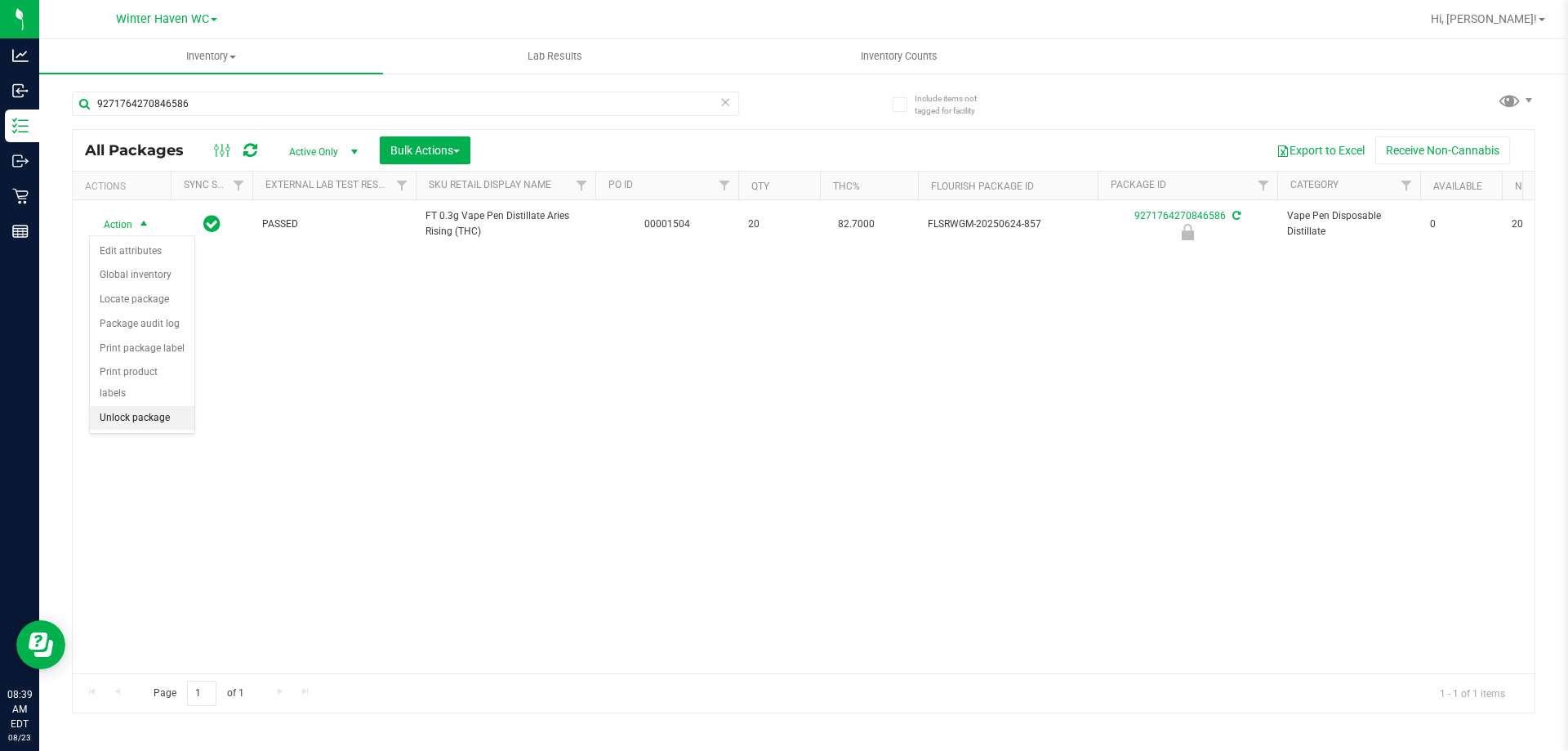
click at [153, 406] on li "Unlock package" at bounding box center [143, 418] width 105 height 25
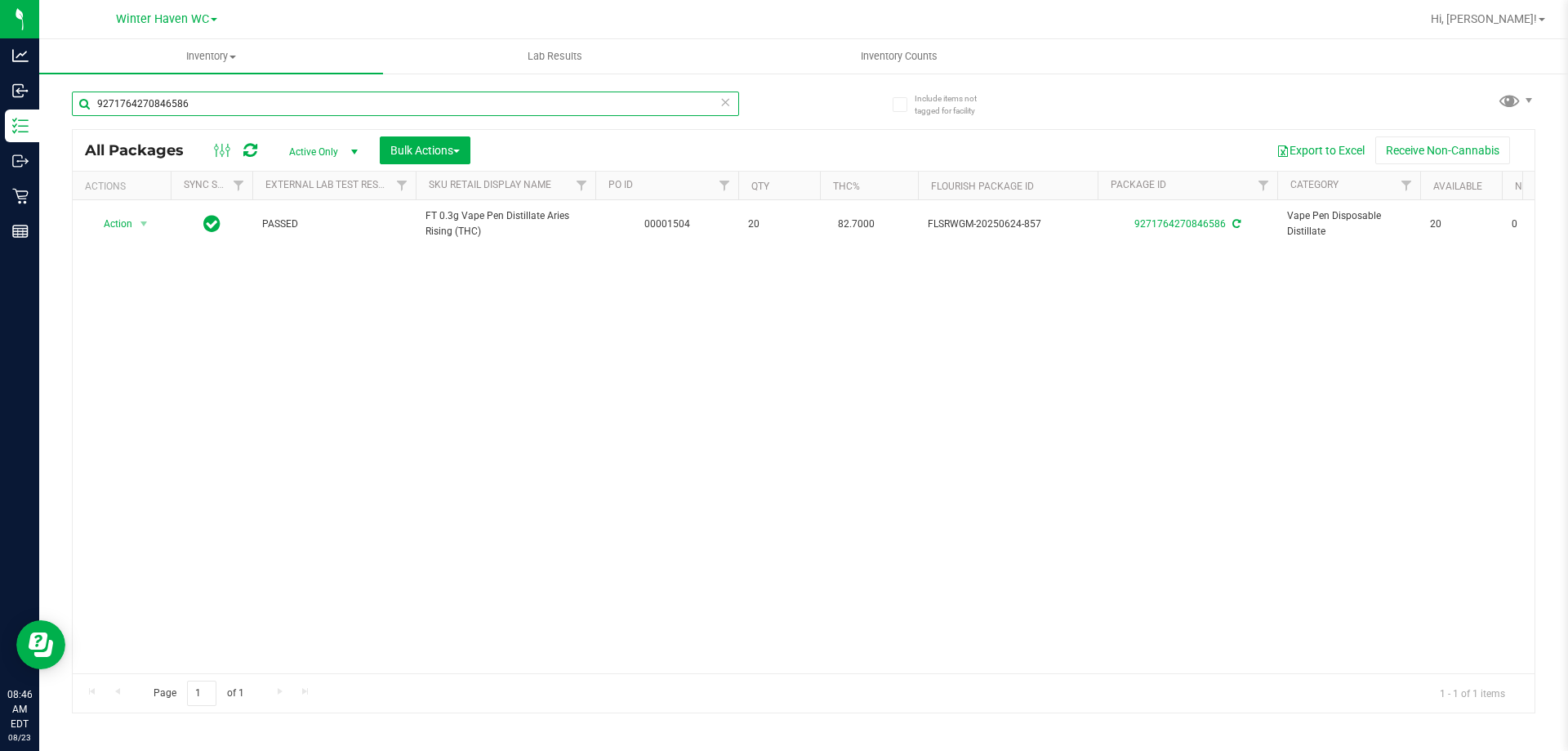
click at [348, 92] on input "9271764270846586" at bounding box center [406, 104] width 667 height 25
type input "6276941865109627"
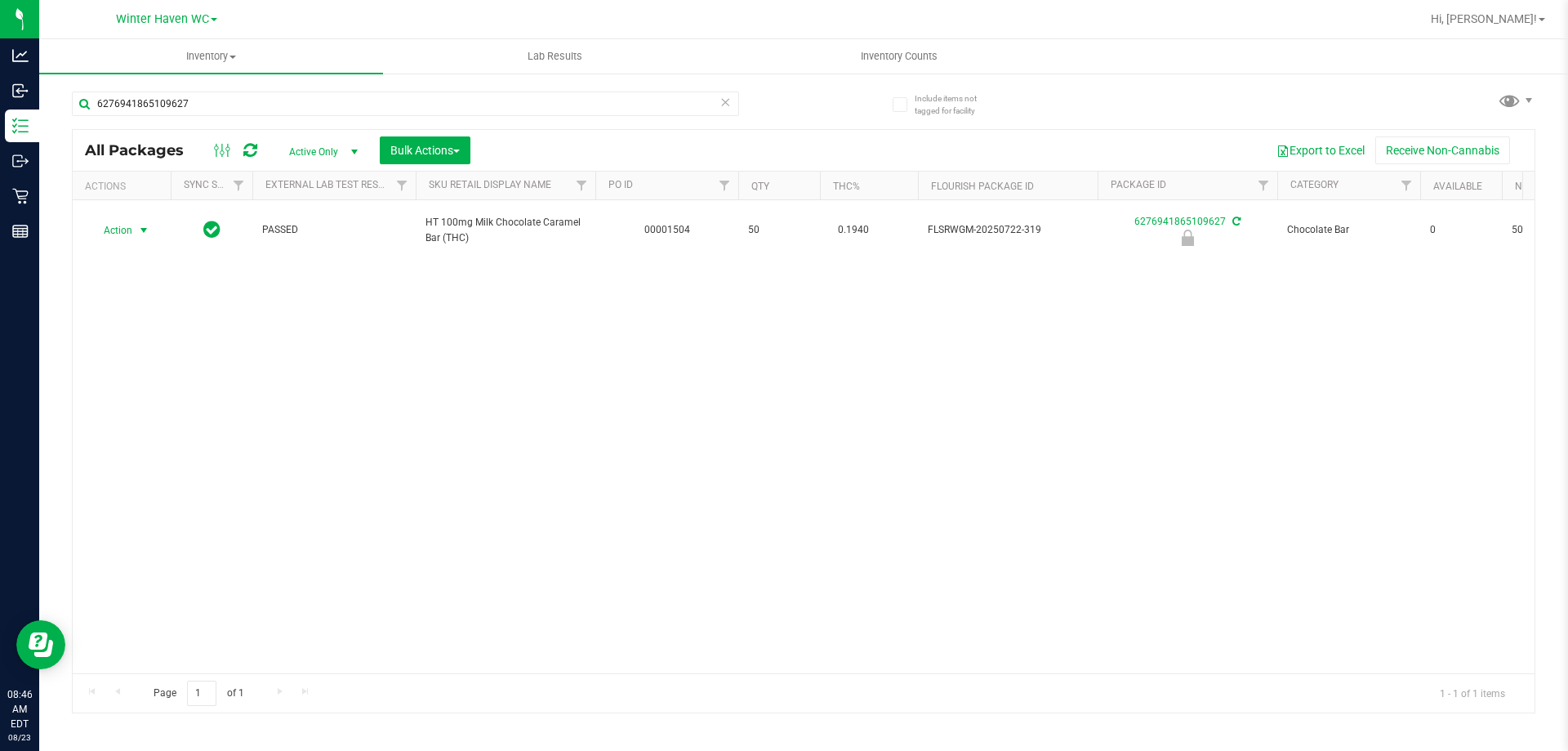
click at [136, 235] on span "select" at bounding box center [143, 230] width 20 height 23
click at [173, 412] on li "Unlock package" at bounding box center [143, 424] width 105 height 25
